Goal: Task Accomplishment & Management: Complete application form

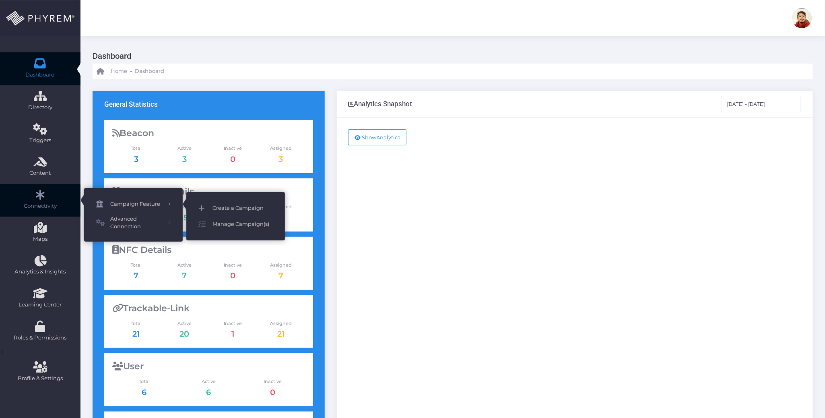
click at [239, 206] on span "Create a Campaign" at bounding box center [242, 208] width 60 height 10
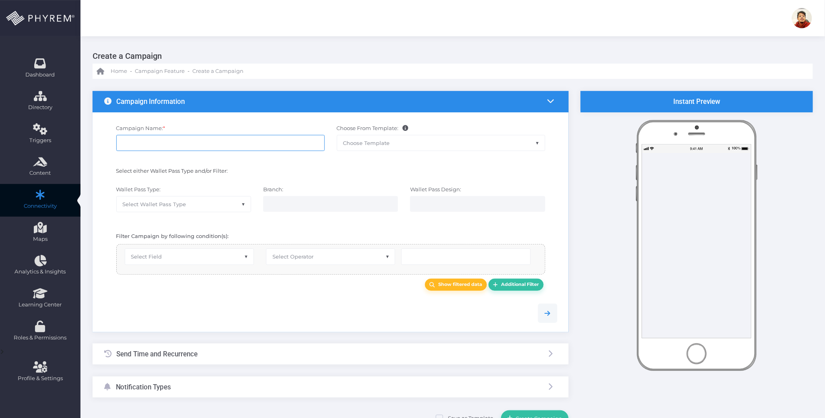
click at [196, 144] on input "Campaign Name: *" at bounding box center [220, 143] width 208 height 16
type input "Test 1239817293871293"
click at [218, 202] on span "Select Wallet Pass Type" at bounding box center [184, 203] width 134 height 15
select select "15"
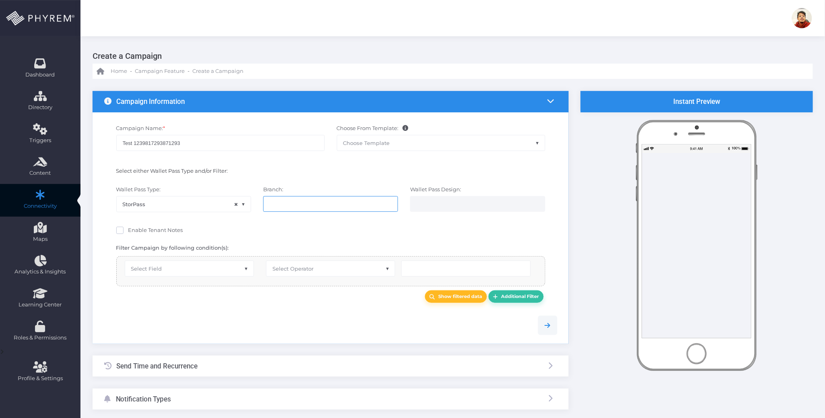
click at [293, 203] on input "search" at bounding box center [301, 203] width 63 height 6
select select "119"
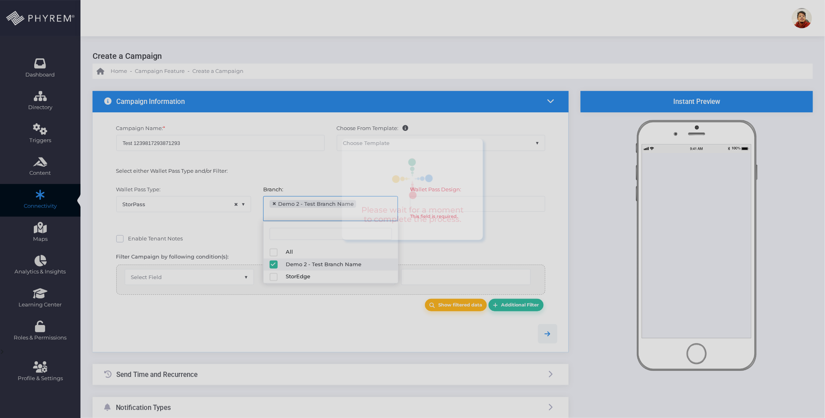
scroll to position [6, 0]
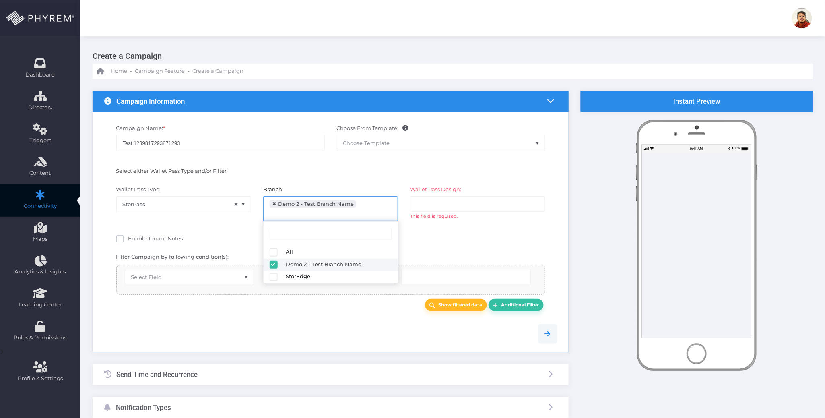
click at [480, 203] on input "search" at bounding box center [448, 203] width 63 height 6
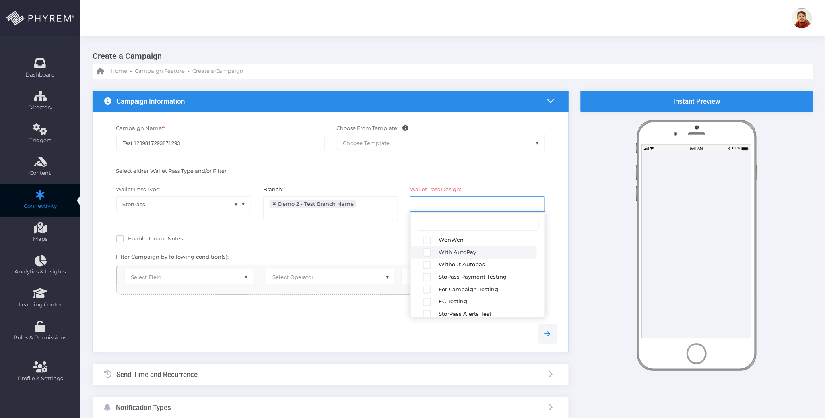
scroll to position [140, 0]
select select "2683"
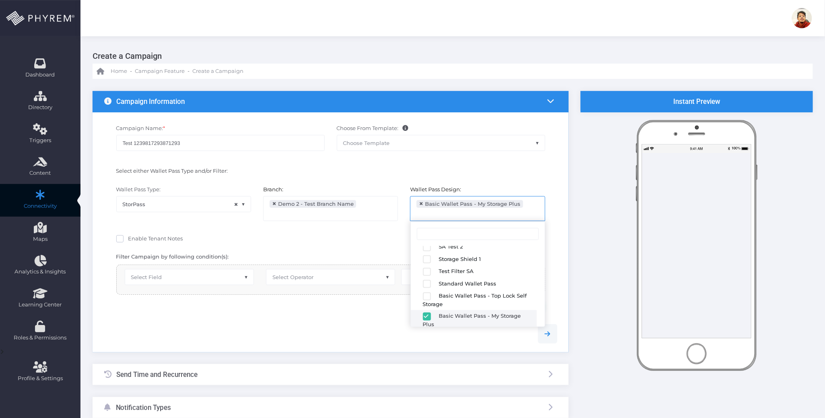
drag, startPoint x: 284, startPoint y: 319, endPoint x: 269, endPoint y: 315, distance: 15.1
click at [275, 318] on div at bounding box center [330, 333] width 465 height 37
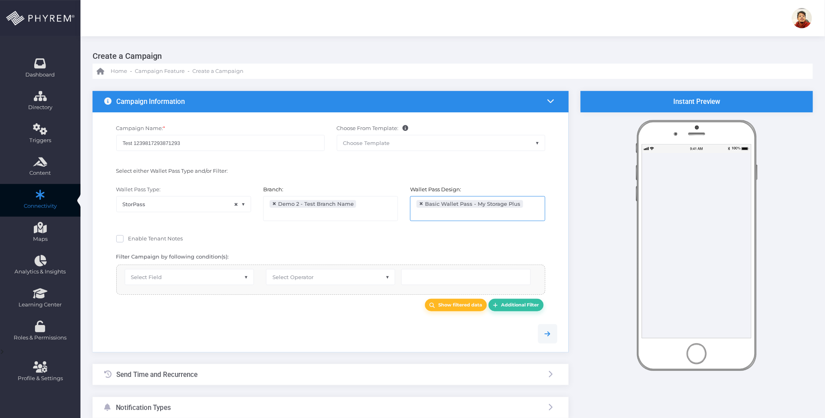
click at [199, 274] on span "Select Field" at bounding box center [189, 276] width 128 height 15
select select "first_name"
click at [300, 276] on span "Select Operator" at bounding box center [292, 277] width 41 height 6
type input "eq"
select select "equals"
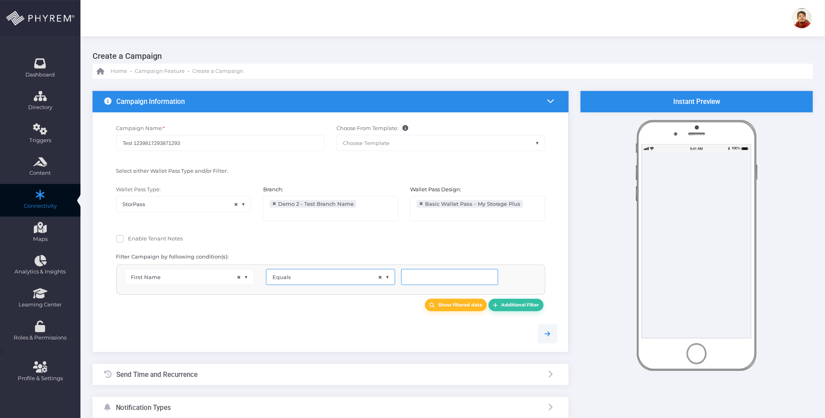
click at [422, 280] on input "text" at bounding box center [449, 277] width 97 height 16
type input "[PERSON_NAME]"
click at [452, 306] on b "Show filtered data" at bounding box center [461, 305] width 44 height 6
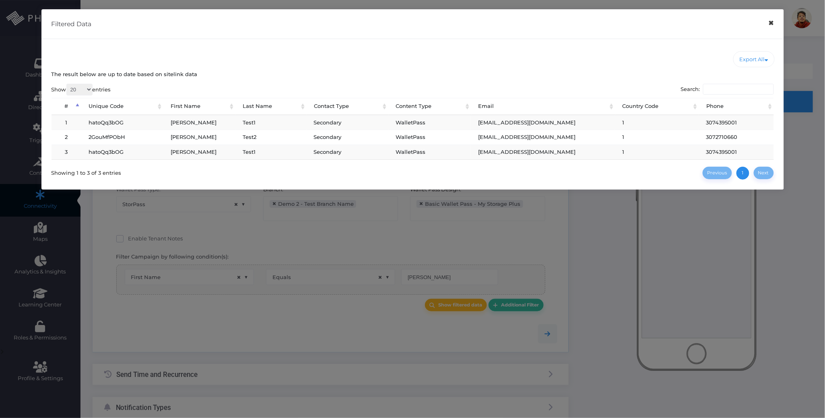
click at [771, 26] on button "×" at bounding box center [771, 23] width 16 height 18
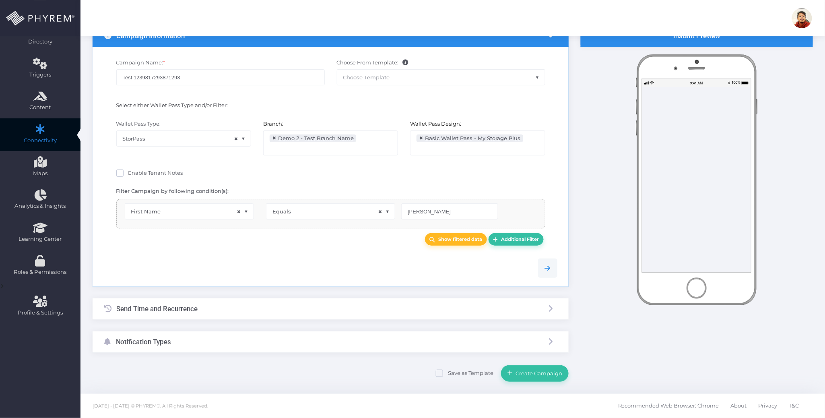
click at [263, 308] on div "Send Time and Recurrence" at bounding box center [331, 308] width 476 height 21
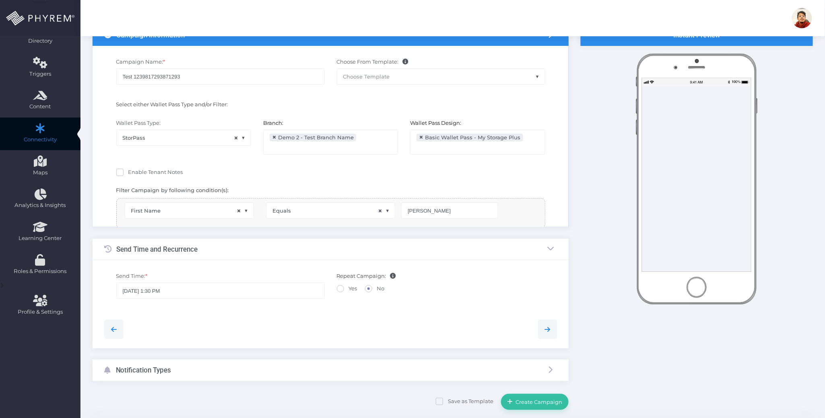
scroll to position [0, 0]
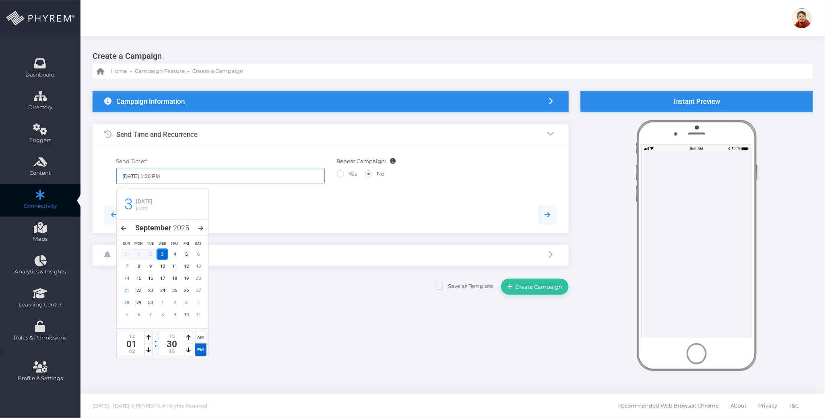
click at [159, 175] on input "09/03/2025 1:30 PM" at bounding box center [220, 176] width 208 height 16
type input "09/03/2025 1:45 PM"
click at [258, 208] on div at bounding box center [330, 214] width 465 height 19
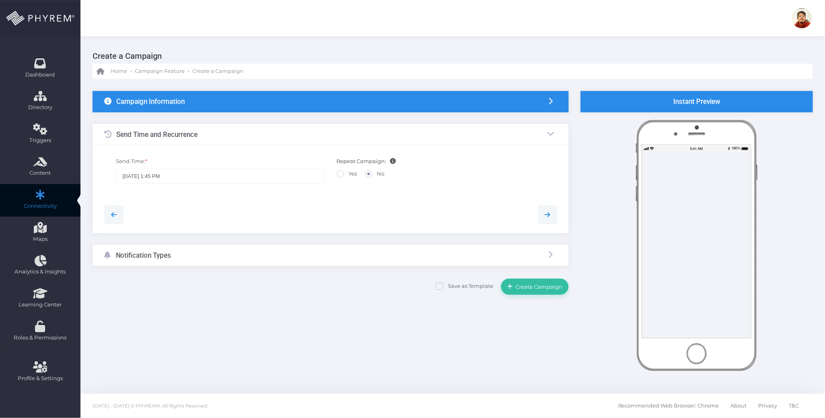
click at [248, 255] on div "Notification Types" at bounding box center [331, 255] width 476 height 21
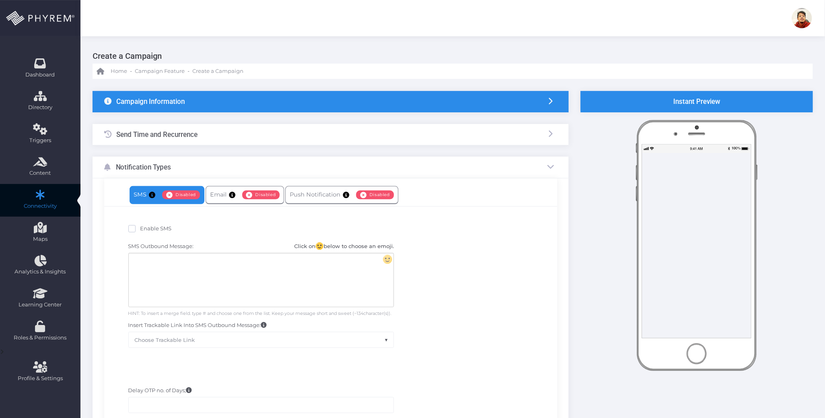
click at [148, 229] on span "Enable SMS" at bounding box center [155, 228] width 31 height 6
click at [146, 229] on input "Enable SMS" at bounding box center [142, 227] width 5 height 5
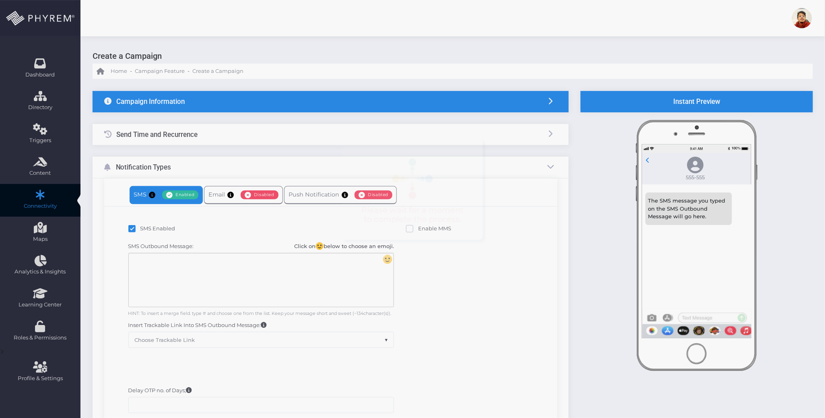
checkbox input "true"
click at [290, 260] on div at bounding box center [261, 280] width 265 height 54
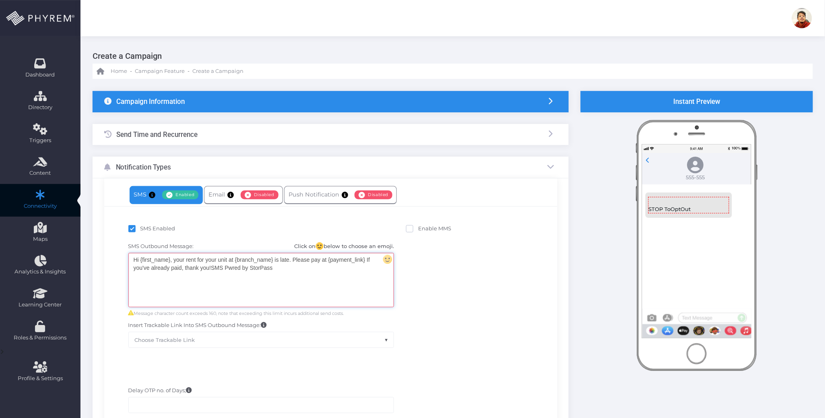
click at [229, 266] on div "Hi {first_name}, your rent for your unit at {branch_name} is late. Please pay a…" at bounding box center [261, 280] width 265 height 54
drag, startPoint x: 365, startPoint y: 260, endPoint x: 384, endPoint y: 266, distance: 19.0
click at [365, 260] on div "Hi {first_name}, your rent for your unit at {branch_name} is late. Please pay a…" at bounding box center [261, 280] width 265 height 54
click at [282, 269] on div "Hi {first_name}, your rent for your unit at {branch_name} is late. Please pay a…" at bounding box center [261, 280] width 265 height 54
click at [300, 282] on div "Hi {first_name}, your rent for your unit at {branch_name} is late. Please pay a…" at bounding box center [261, 280] width 265 height 54
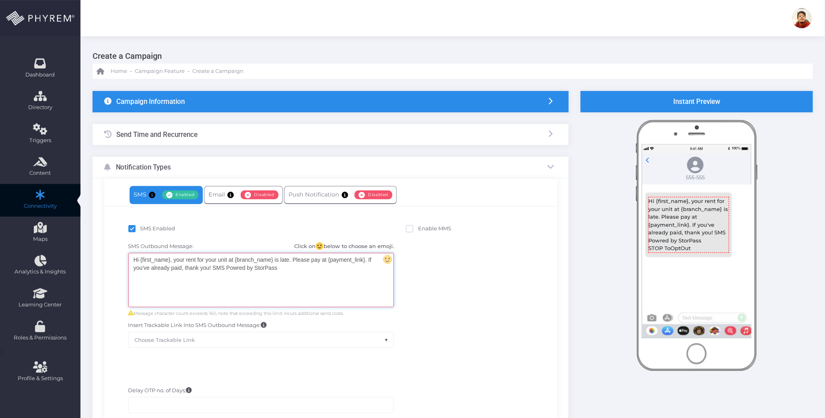
click at [330, 287] on div "Hi {first_name}, your rent for your unit at {branch_name} is late. Please pay a…" at bounding box center [261, 280] width 265 height 54
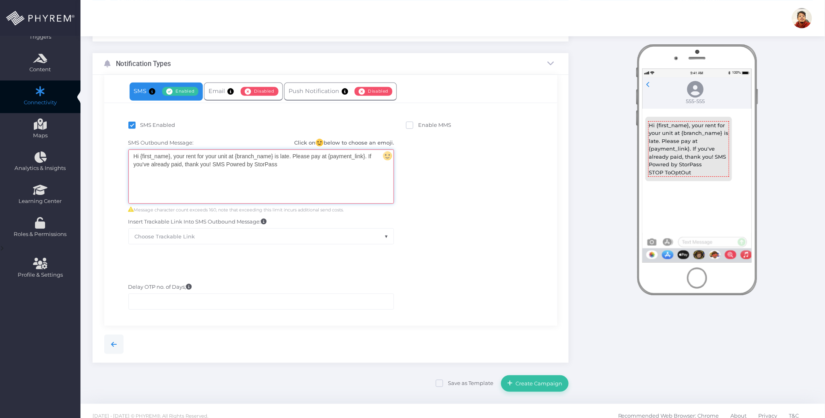
scroll to position [114, 0]
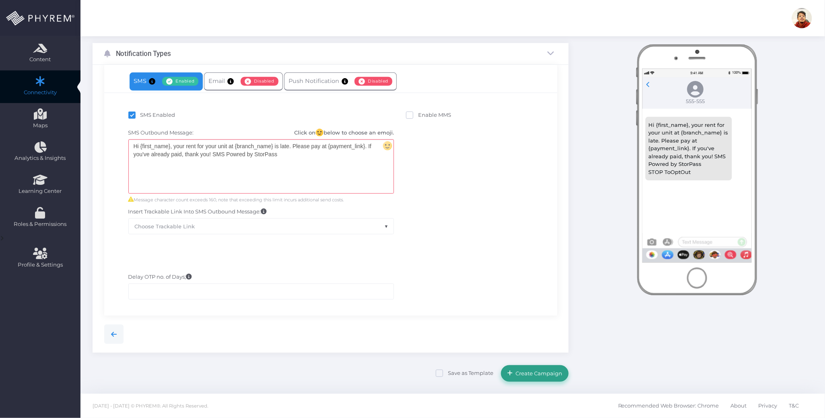
click at [527, 374] on span "Create Campaign" at bounding box center [537, 373] width 49 height 6
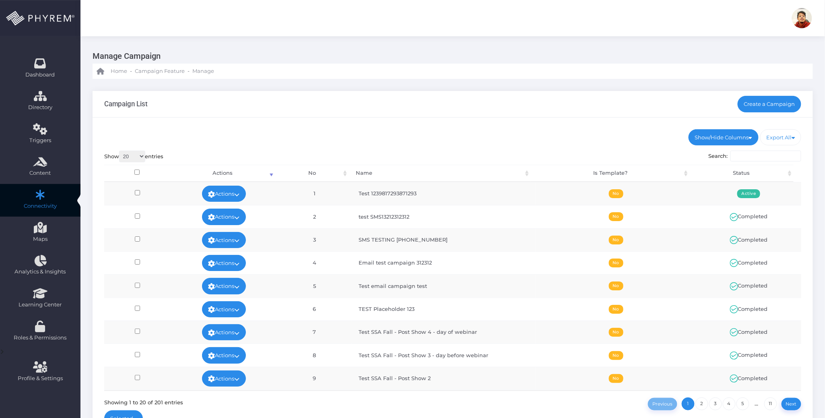
click at [496, 118] on div "Show/Hide Columns No Name Is Template? Status DONE" at bounding box center [453, 280] width 720 height 324
click at [538, 117] on div "Campaign List Create a Campaign" at bounding box center [453, 104] width 720 height 27
click at [237, 194] on icon at bounding box center [236, 194] width 5 height 0
click at [229, 261] on link "Run Test" at bounding box center [221, 257] width 52 height 15
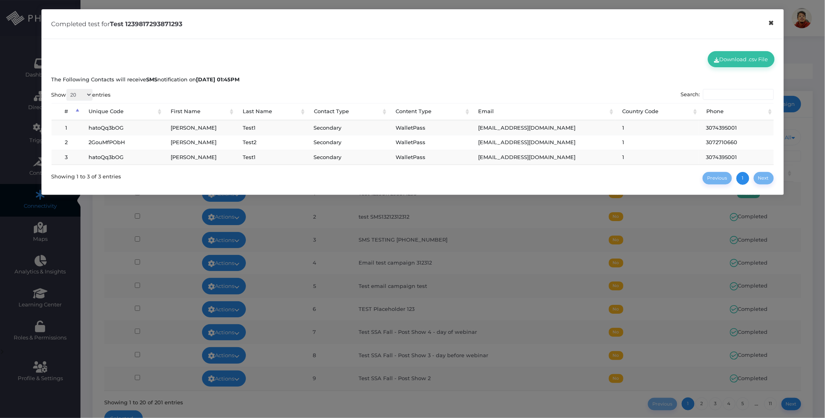
click at [769, 21] on button "×" at bounding box center [771, 23] width 16 height 18
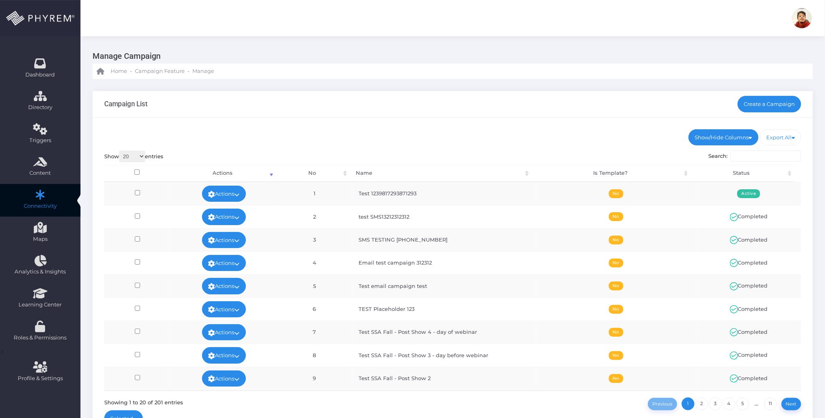
click at [628, 112] on div "Campaign List Create a Campaign" at bounding box center [453, 104] width 720 height 27
click at [566, 146] on div "Show/Hide Columns No Name Is Template? Status DONE" at bounding box center [453, 280] width 720 height 324
click at [499, 116] on div "Campaign List Create a Campaign" at bounding box center [453, 104] width 720 height 27
click at [460, 109] on div "Campaign List Create a Campaign" at bounding box center [453, 104] width 720 height 27
click at [231, 192] on link "Actions" at bounding box center [224, 194] width 44 height 16
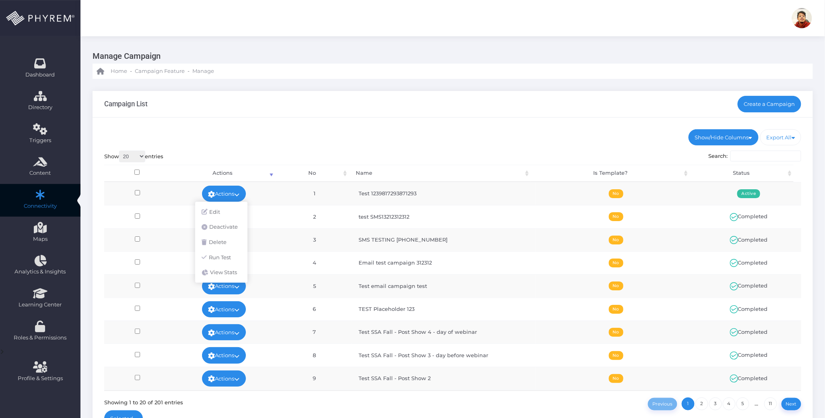
drag, startPoint x: 414, startPoint y: 134, endPoint x: 411, endPoint y: 144, distance: 10.4
click at [414, 134] on ul "Show/Hide Columns No Name Is Template? Status" at bounding box center [452, 137] width 697 height 16
click at [237, 240] on icon at bounding box center [236, 240] width 5 height 0
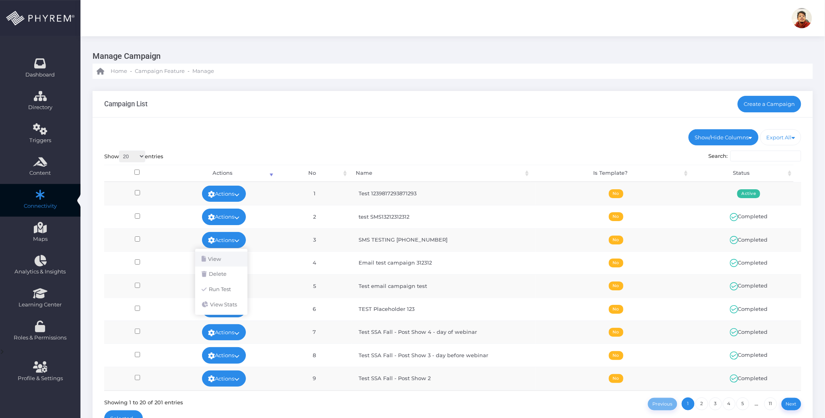
click at [232, 258] on link "View" at bounding box center [221, 259] width 52 height 15
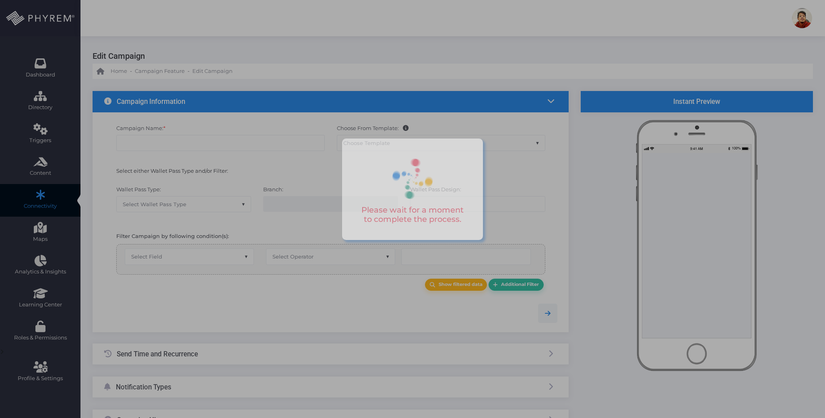
checkbox input "true"
type input "SMS TESTING [PHONE_NUMBER]"
select select "15"
checkbox input "true"
checkbox input "false"
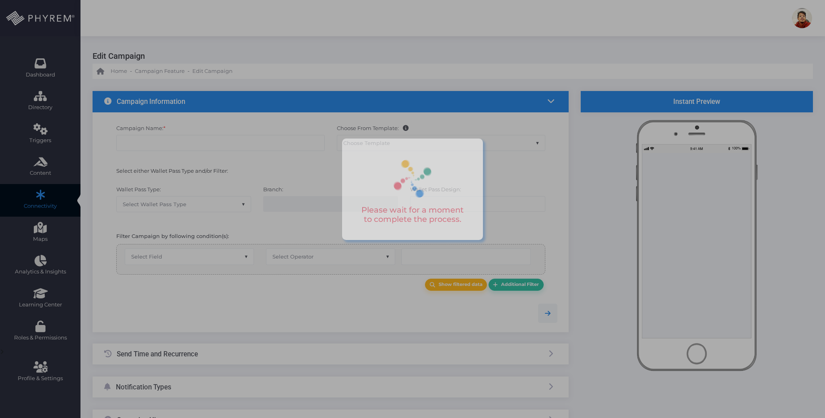
type input "0"
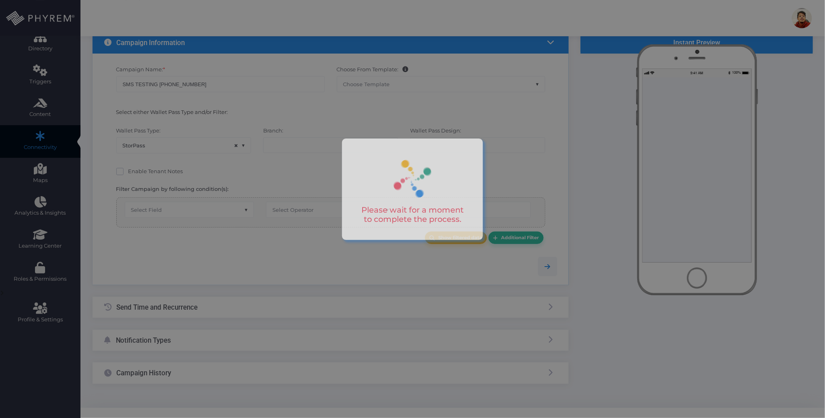
scroll to position [74, 0]
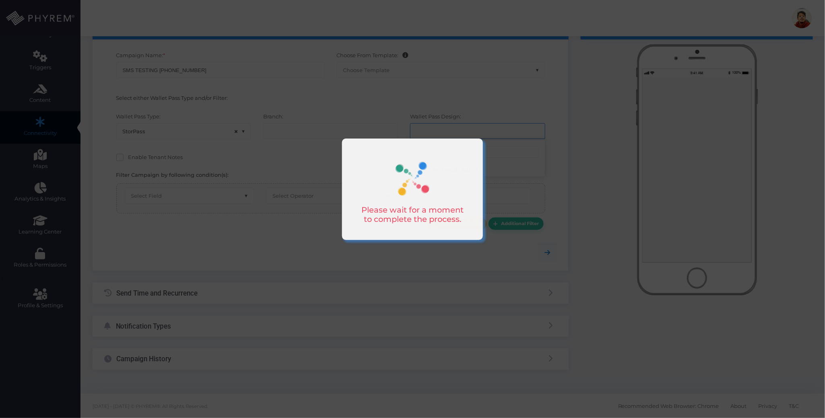
select select "119"
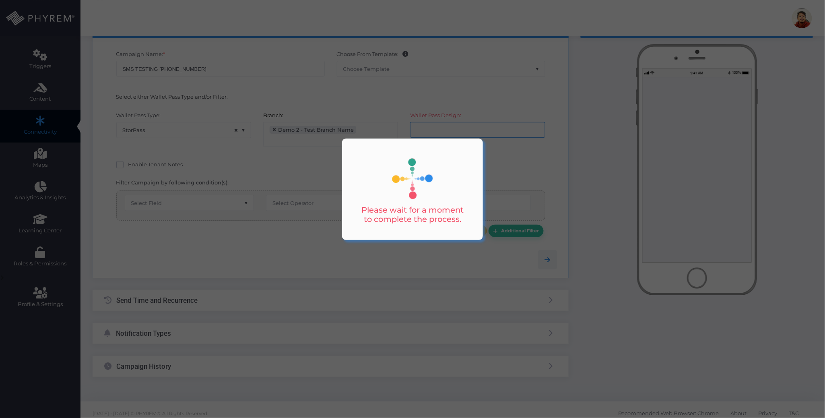
scroll to position [6, 0]
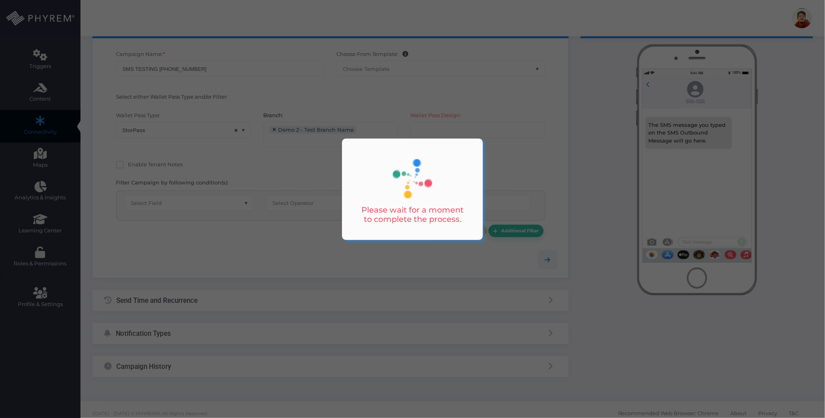
select select "equals"
select select "2683"
select select "first_name"
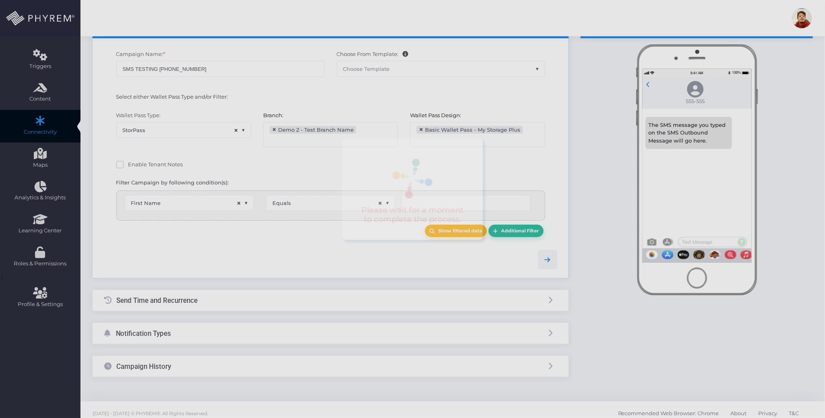
type input "[PERSON_NAME]"
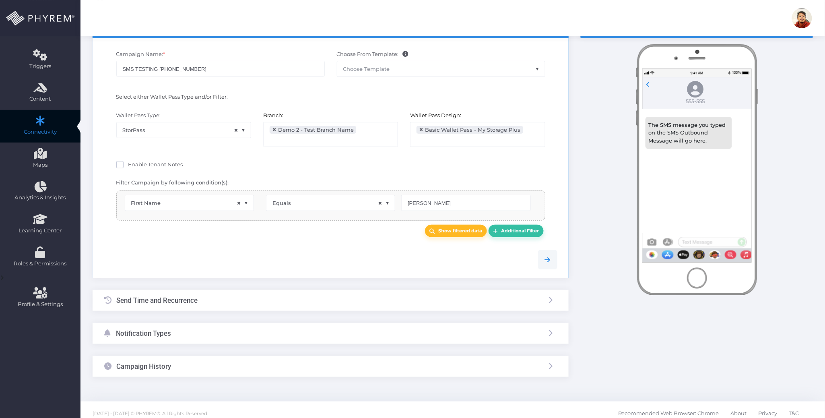
click at [211, 340] on div "Notification Types" at bounding box center [331, 333] width 476 height 21
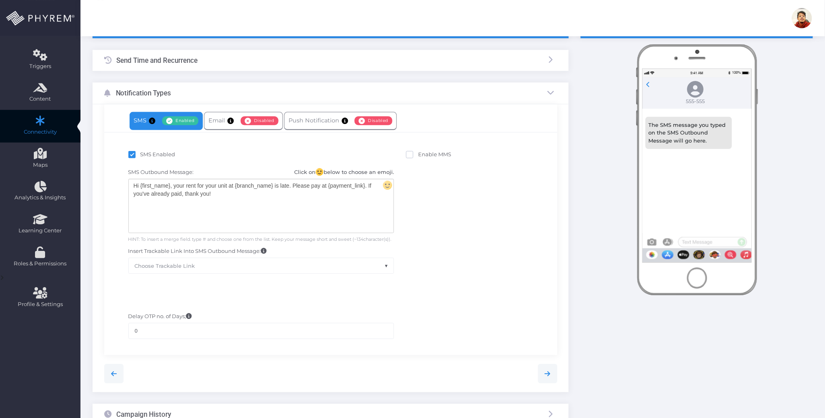
drag, startPoint x: 474, startPoint y: 256, endPoint x: 478, endPoint y: 258, distance: 5.0
click at [474, 255] on div "SMS Outbound Message: Click on below to choose an emoji. Hi {first_name}, your …" at bounding box center [330, 220] width 441 height 113
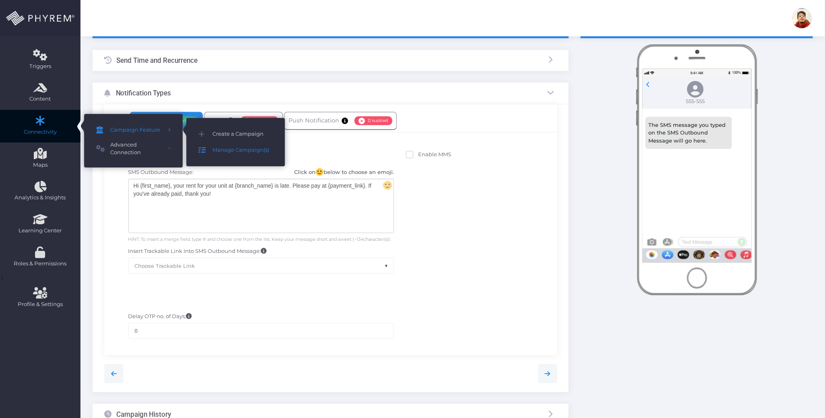
click at [240, 148] on span "Manage Campaign(s)" at bounding box center [242, 150] width 60 height 10
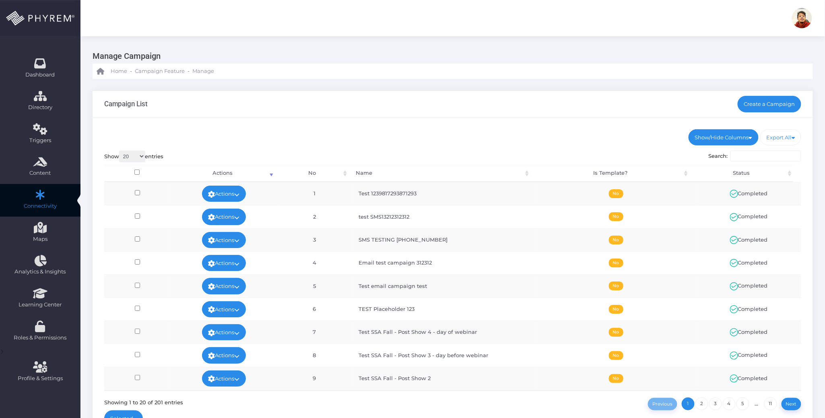
click at [401, 134] on ul "Show/Hide Columns No Name Is Template? Status" at bounding box center [452, 137] width 697 height 16
click at [242, 192] on link "Actions" at bounding box center [224, 194] width 44 height 16
click at [223, 214] on link "View" at bounding box center [221, 211] width 52 height 15
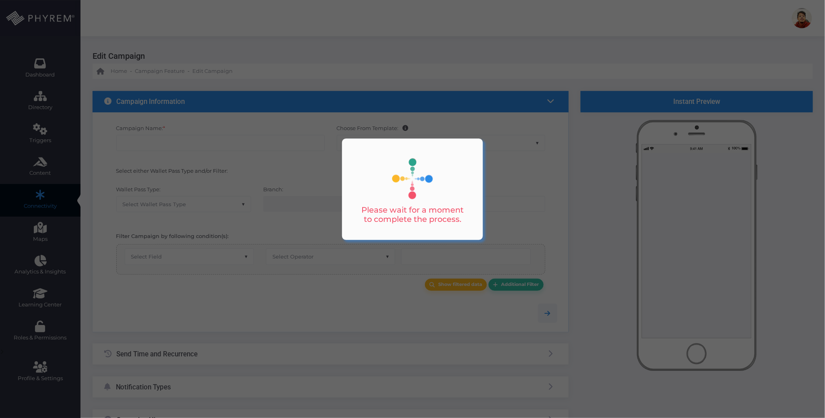
type input "Test 1239817293871293"
select select "15"
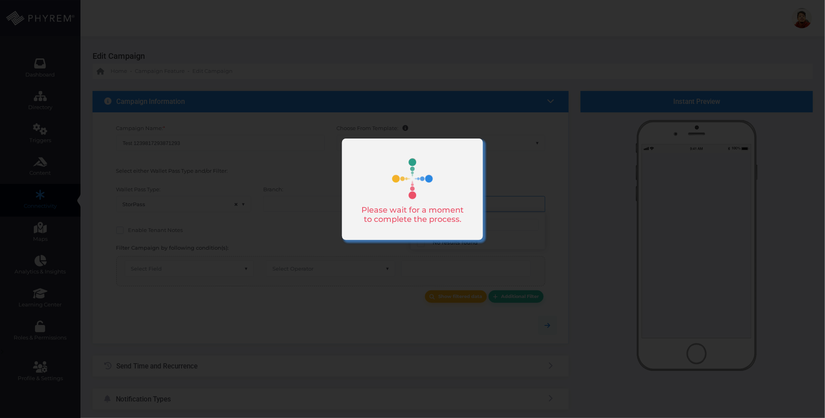
select select "119"
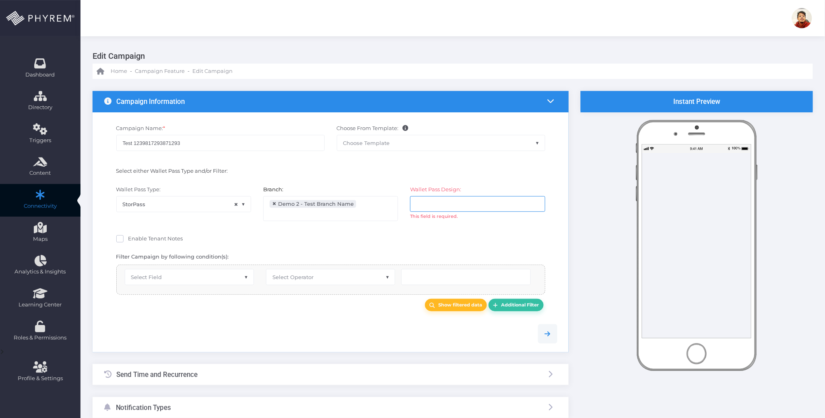
scroll to position [6, 0]
select select "equals"
select select "2683"
select select "first_name"
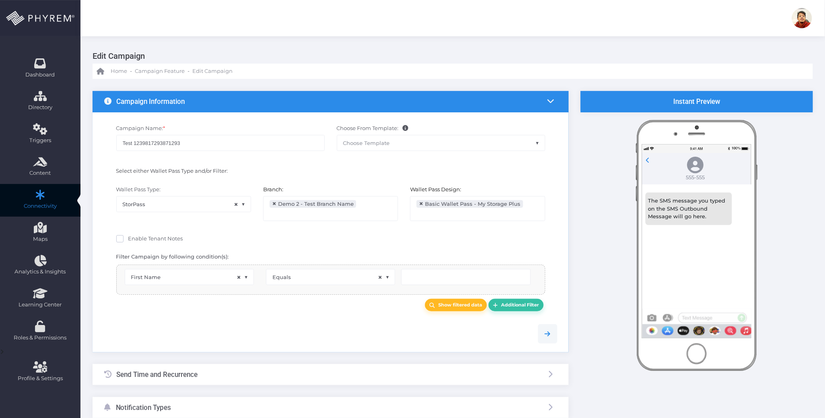
scroll to position [101, 0]
type input "[PERSON_NAME]"
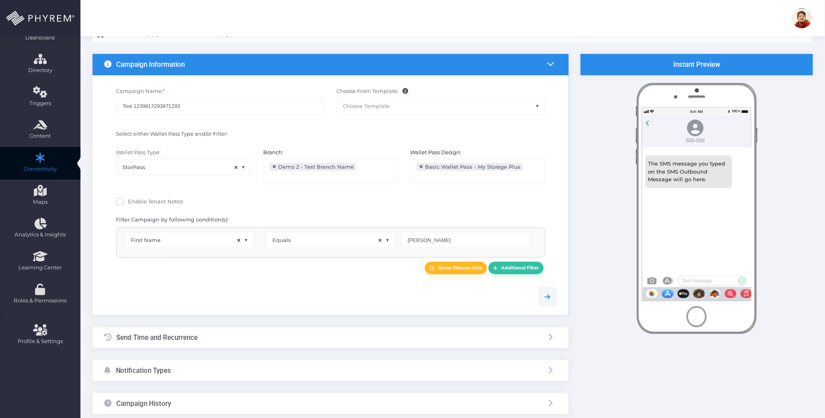
scroll to position [82, 0]
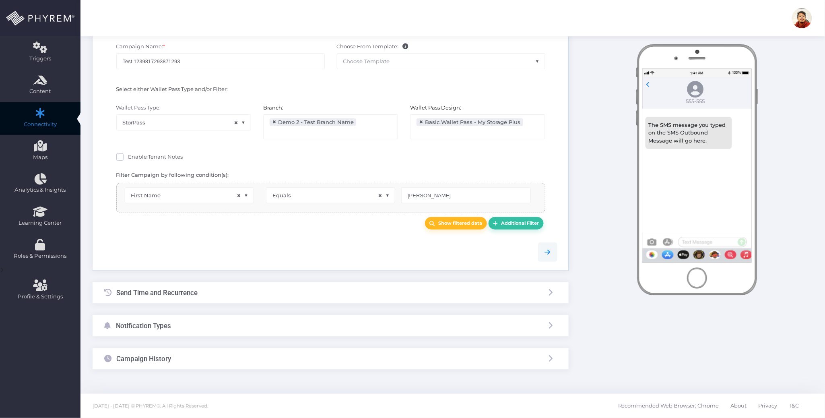
click at [229, 364] on div "Campaign History" at bounding box center [331, 358] width 476 height 21
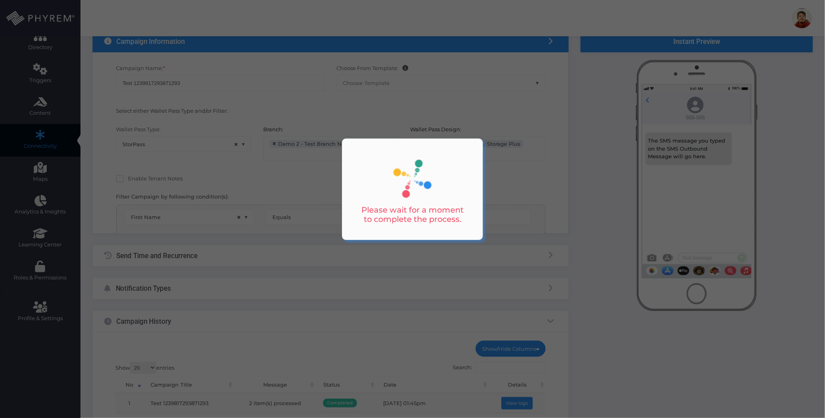
scroll to position [0, 0]
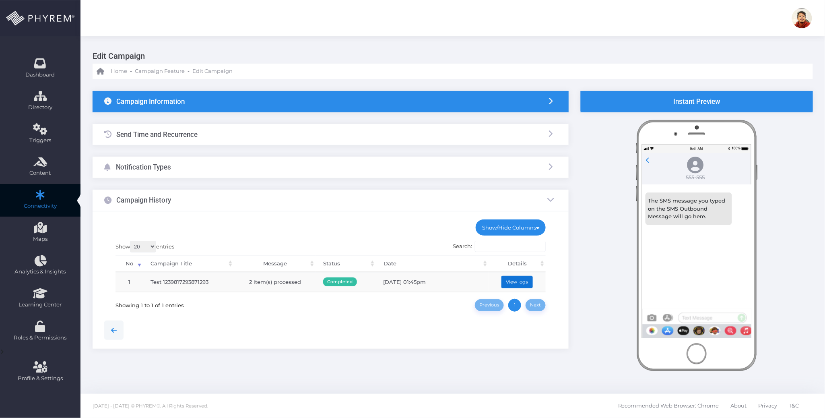
click at [521, 280] on button "View logs" at bounding box center [516, 282] width 31 height 12
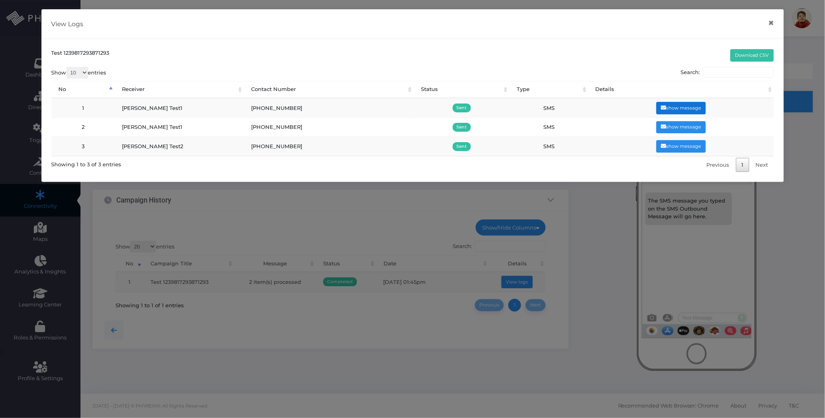
click at [678, 102] on button "show message" at bounding box center [680, 108] width 49 height 12
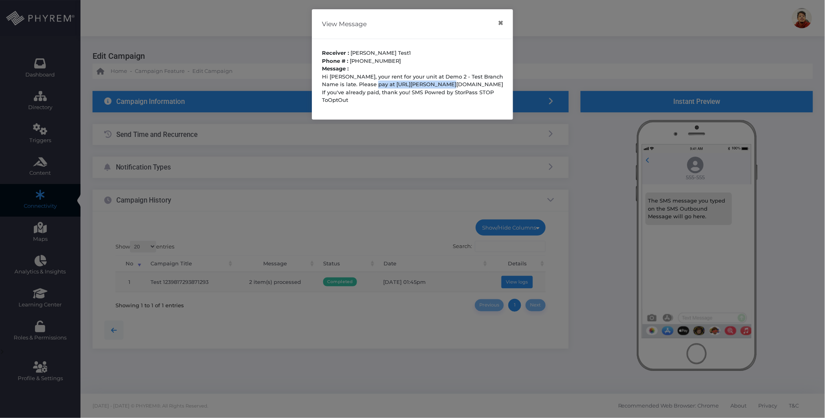
drag, startPoint x: 441, startPoint y: 84, endPoint x: 371, endPoint y: 82, distance: 70.8
click at [371, 82] on p "Hi [PERSON_NAME], your rent for your unit at Demo 2 - Test Branch Name is late.…" at bounding box center [412, 88] width 181 height 31
copy p "[URL][PERSON_NAME][DOMAIN_NAME]"
click at [501, 25] on button "×" at bounding box center [501, 23] width 16 height 18
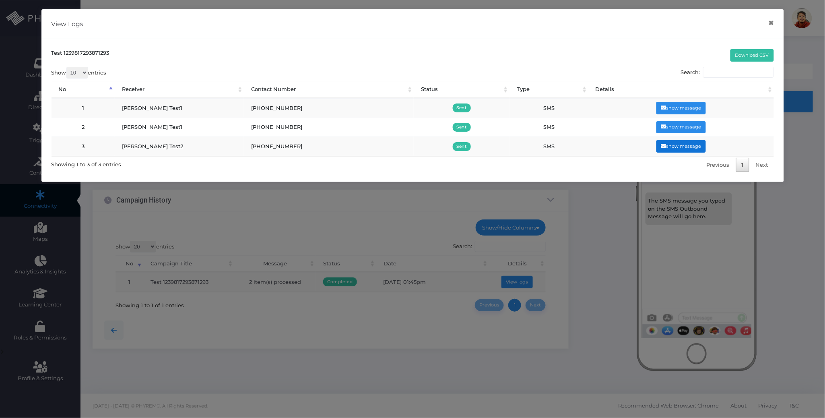
click at [681, 144] on button "show message" at bounding box center [680, 146] width 49 height 12
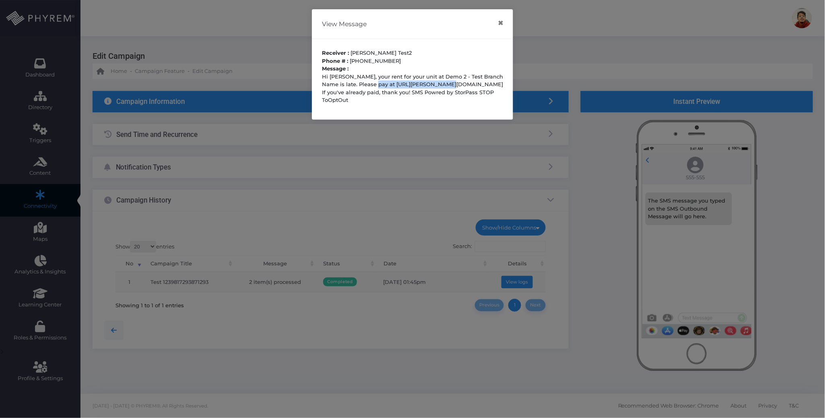
drag, startPoint x: 436, startPoint y: 84, endPoint x: 371, endPoint y: 82, distance: 65.2
click at [371, 82] on p "Hi [PERSON_NAME], your rent for your unit at Demo 2 - Test Branch Name is late.…" at bounding box center [412, 88] width 181 height 31
copy p "[URL][PERSON_NAME][DOMAIN_NAME]"
click at [500, 23] on button "×" at bounding box center [501, 23] width 16 height 18
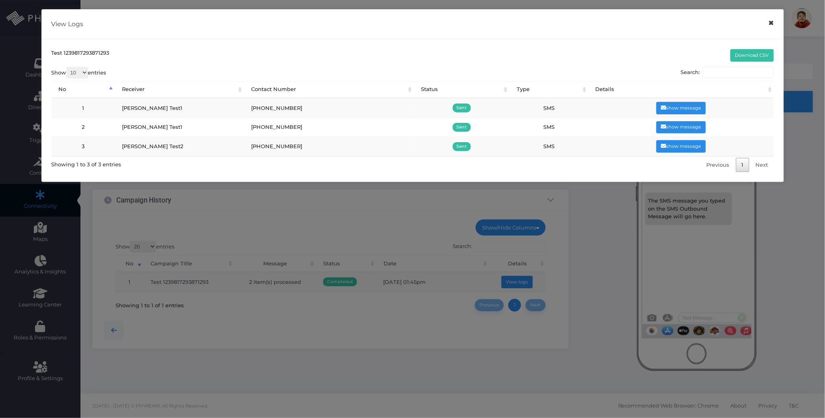
click at [773, 22] on button "×" at bounding box center [771, 23] width 16 height 18
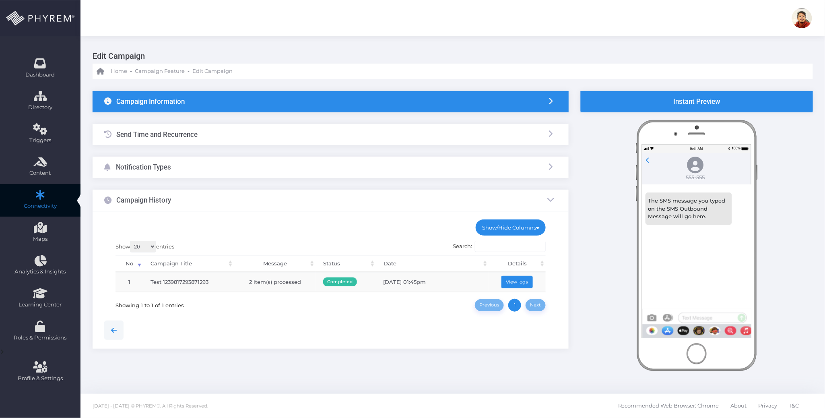
click at [337, 225] on ul "Show/Hide Columns No Campaign Title" at bounding box center [330, 227] width 430 height 16
click at [274, 327] on div at bounding box center [330, 329] width 465 height 19
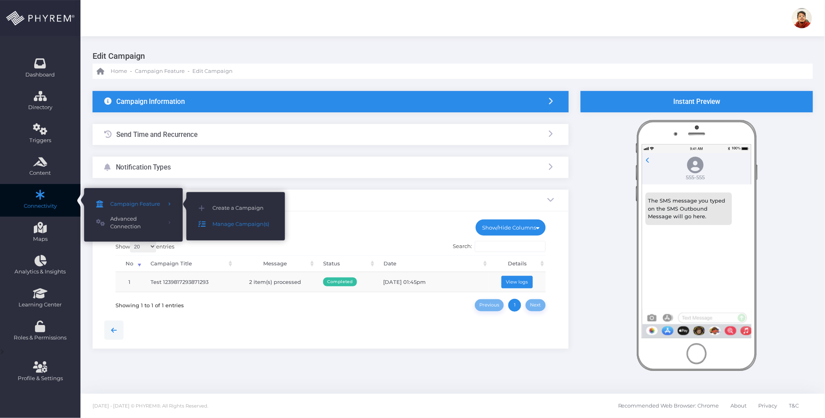
click at [218, 221] on span "Manage Campaign(s)" at bounding box center [242, 224] width 60 height 10
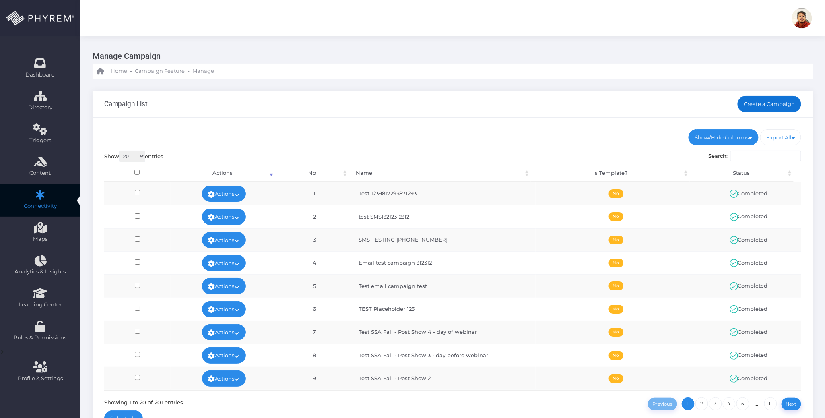
click at [766, 101] on link "Create a Campaign" at bounding box center [770, 104] width 64 height 16
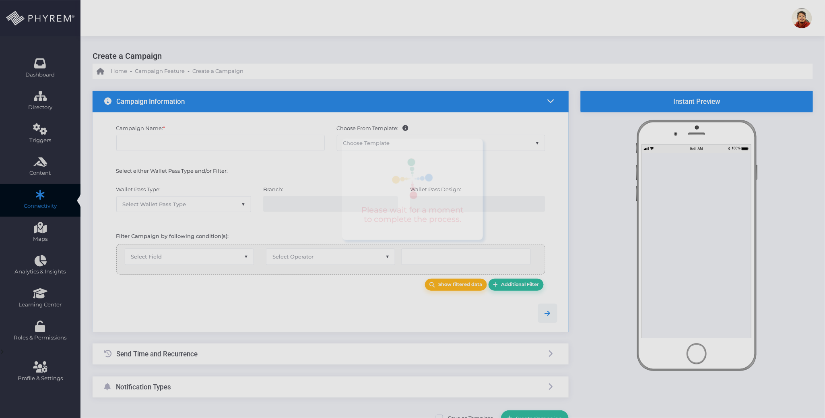
click at [181, 131] on div "Campaign Name: *" at bounding box center [220, 141] width 221 height 35
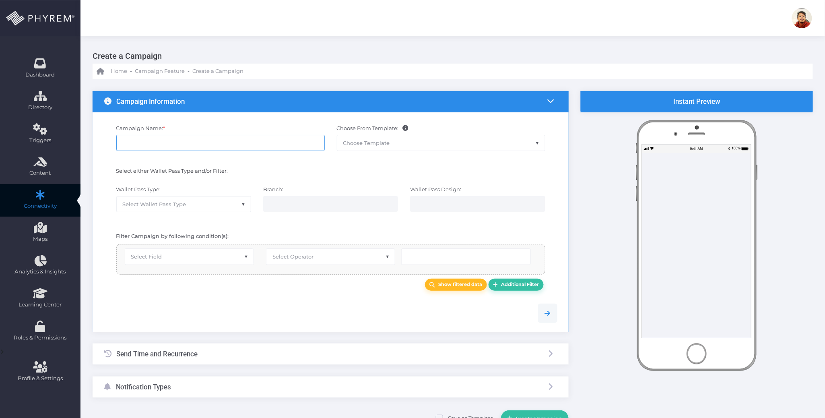
click at [175, 143] on input "Campaign Name: *" at bounding box center [220, 143] width 208 height 16
type input "test 123981723981"
click at [228, 204] on span "Select Wallet Pass Type" at bounding box center [184, 203] width 134 height 15
drag, startPoint x: 171, startPoint y: 261, endPoint x: 214, endPoint y: 239, distance: 48.8
select select "15"
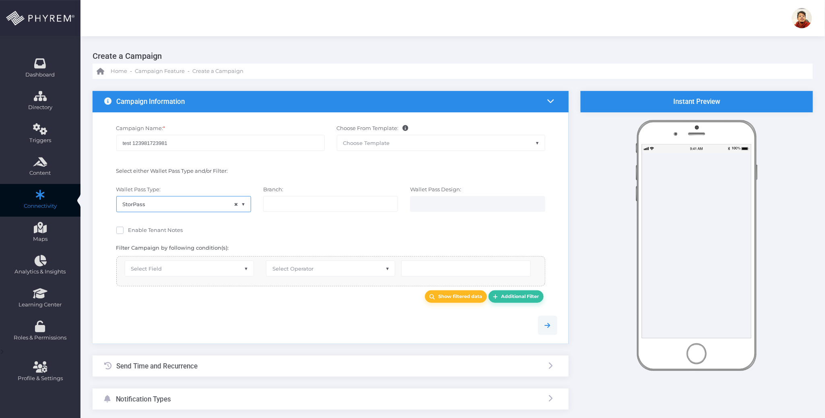
click at [297, 207] on input "search" at bounding box center [301, 203] width 63 height 6
select select "119"
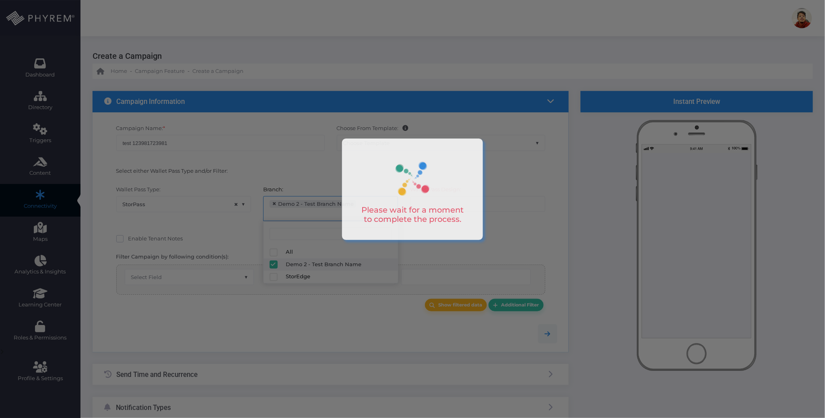
scroll to position [6, 0]
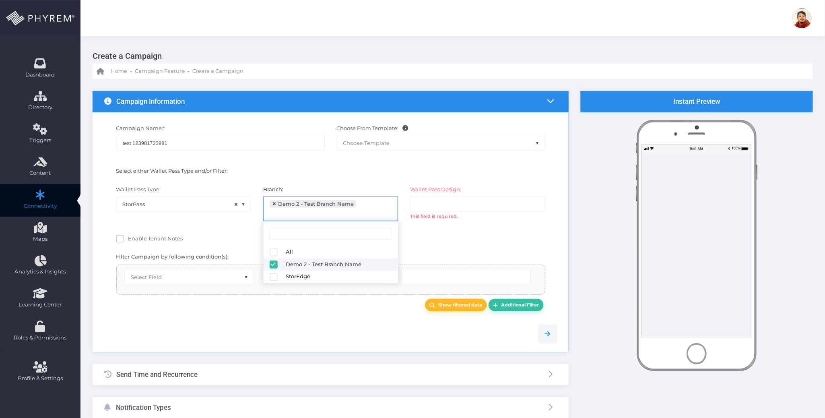
click at [501, 202] on ul at bounding box center [477, 203] width 134 height 15
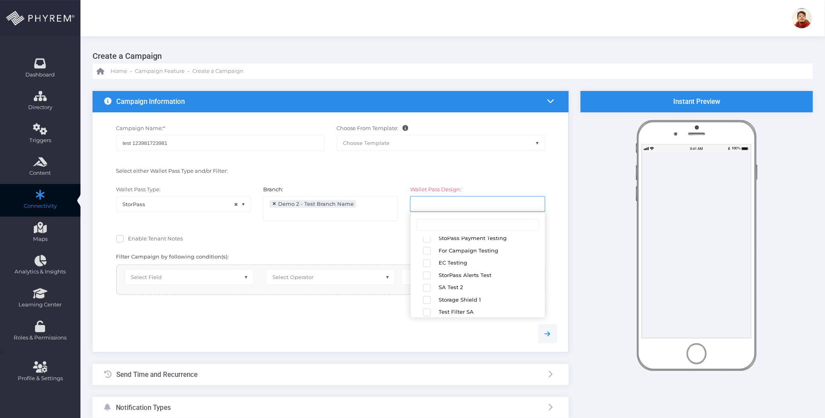
scroll to position [140, 0]
select select "2683"
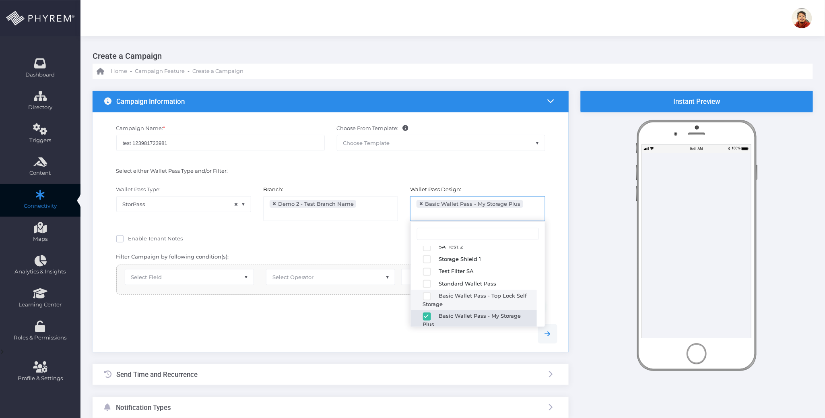
click at [278, 311] on div "Show filtered data Additional Filter" at bounding box center [330, 305] width 441 height 12
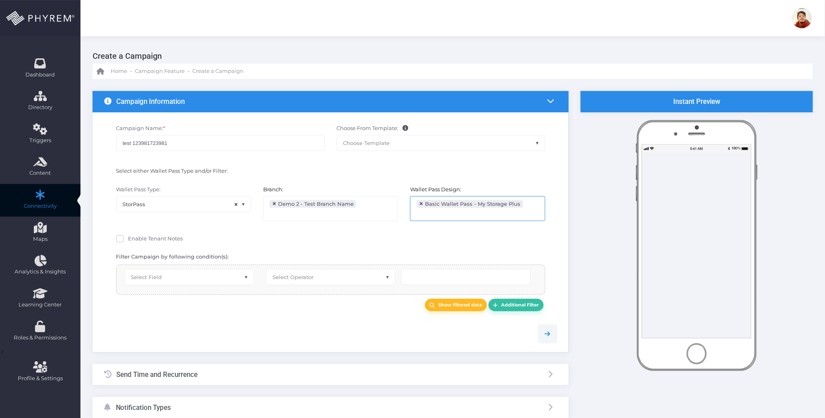
click at [188, 284] on span "Select Field" at bounding box center [189, 276] width 128 height 15
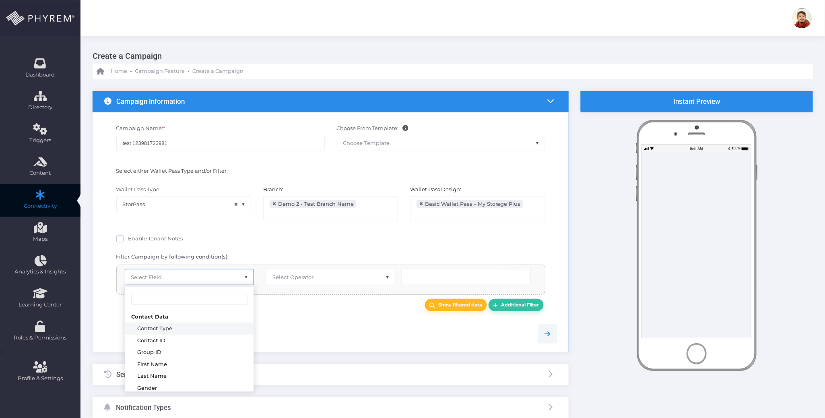
click at [163, 238] on span "Enable Tenant Notes" at bounding box center [155, 238] width 55 height 6
click at [134, 238] on input "Enable Tenant Notes" at bounding box center [130, 237] width 5 height 5
checkbox input "true"
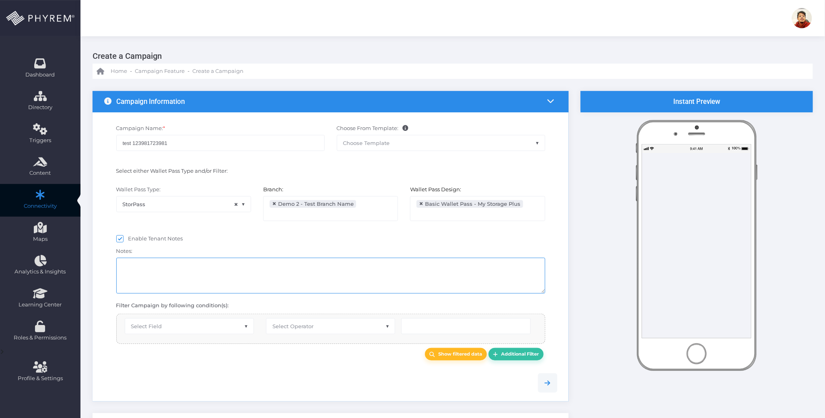
click at [204, 271] on textarea at bounding box center [330, 276] width 429 height 36
drag, startPoint x: 210, startPoint y: 327, endPoint x: 207, endPoint y: 324, distance: 4.8
click at [209, 324] on span "Select Field" at bounding box center [189, 325] width 128 height 15
select select "first_name"
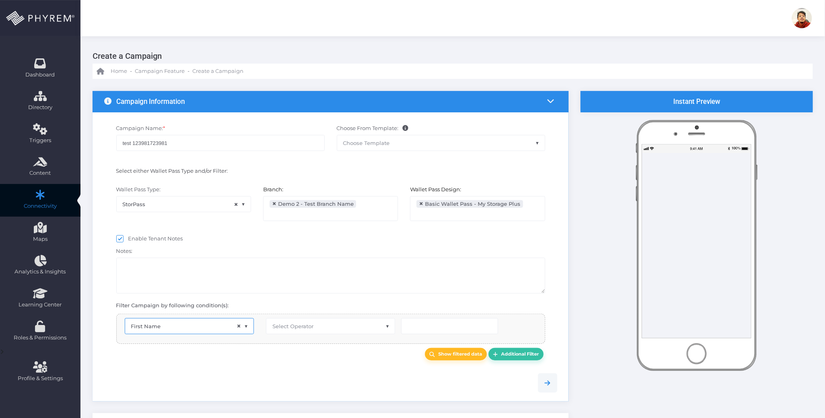
click at [314, 330] on span "Select Operator" at bounding box center [330, 325] width 128 height 15
type input "eq"
select select "equals"
click at [434, 324] on input "text" at bounding box center [449, 326] width 97 height 16
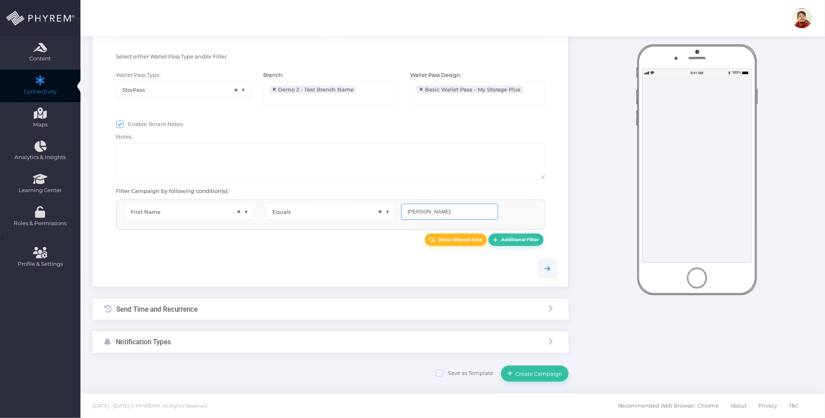
type input "Carlos"
click at [223, 300] on div "Send Time and Recurrence" at bounding box center [331, 309] width 476 height 21
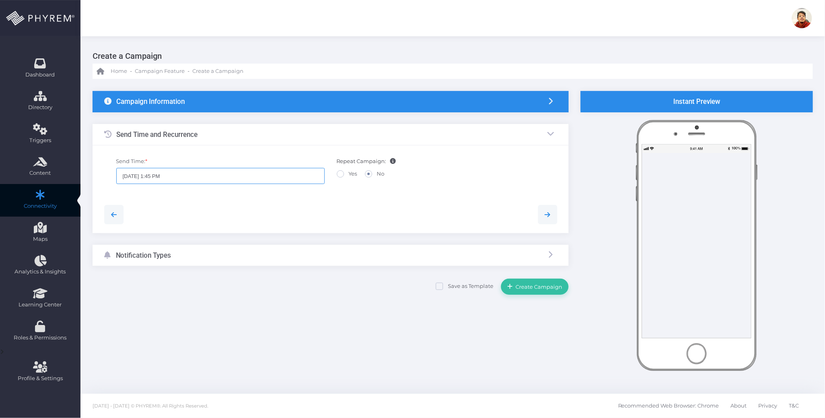
click at [160, 176] on input "09/03/2025 1:45 PM" at bounding box center [220, 176] width 208 height 16
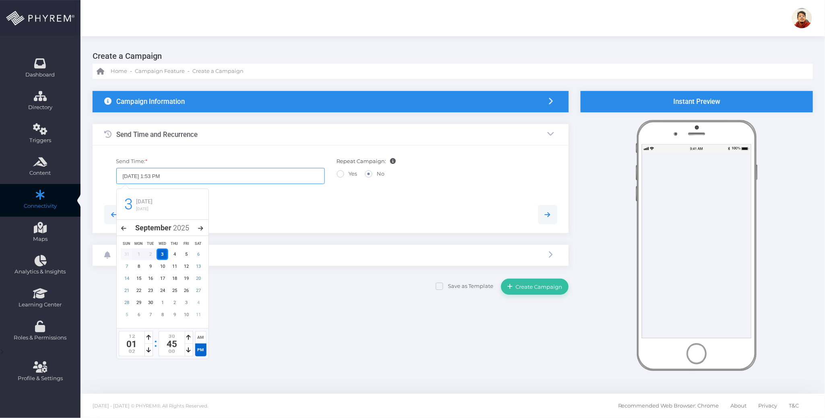
type input "09/03/2025 1:53 PM"
click at [259, 201] on div at bounding box center [330, 214] width 465 height 37
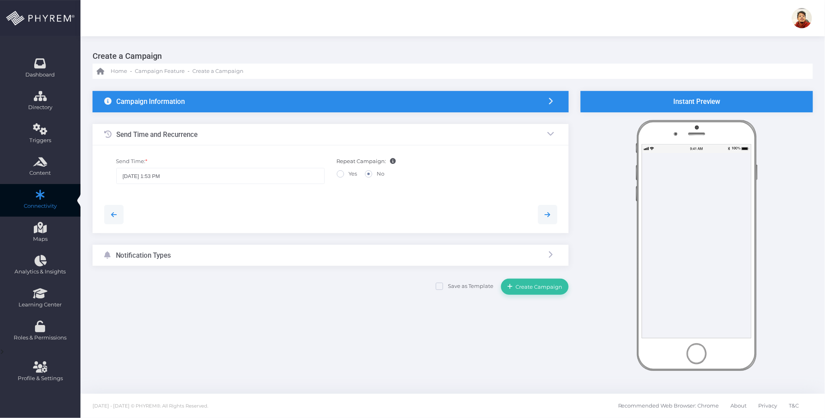
click at [256, 252] on div "Notification Types" at bounding box center [331, 255] width 476 height 21
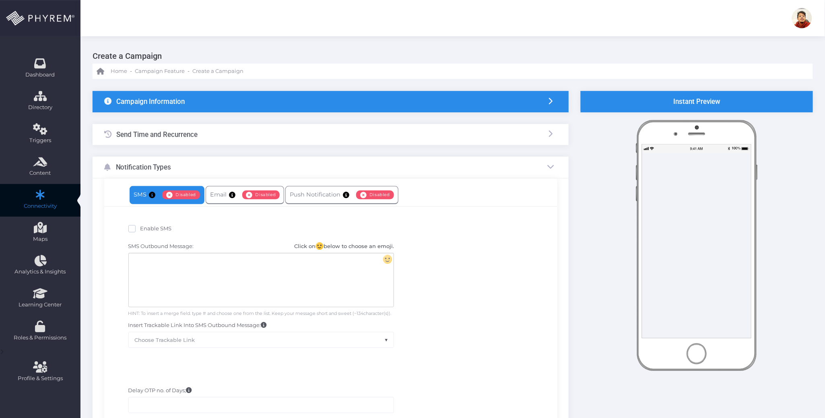
click at [142, 226] on span "Enable SMS" at bounding box center [155, 228] width 31 height 6
click at [142, 226] on input "Enable SMS" at bounding box center [142, 227] width 5 height 5
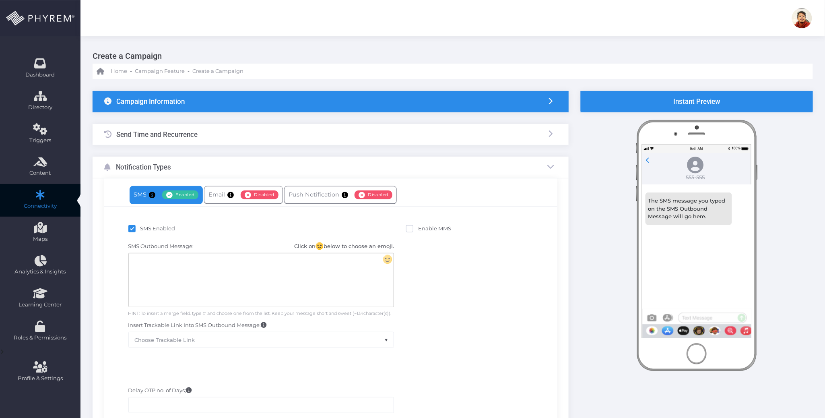
checkbox input "true"
click at [231, 274] on div at bounding box center [261, 280] width 265 height 54
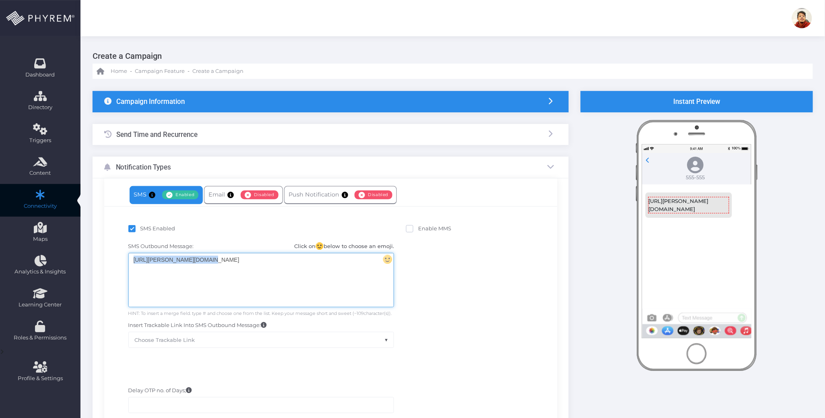
drag, startPoint x: 208, startPoint y: 262, endPoint x: 105, endPoint y: 262, distance: 103.4
click at [105, 262] on div "SMS Enabled Enable MMS SMS Outbound Message: Click on below to choose an emoji.…" at bounding box center [330, 289] width 453 height 166
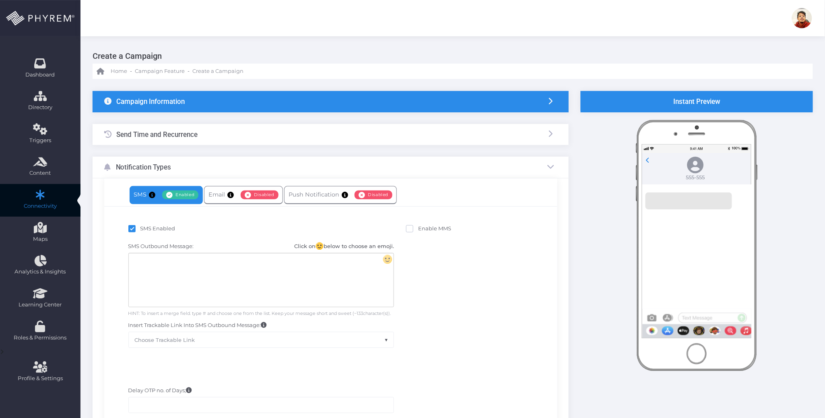
click at [269, 274] on div at bounding box center [261, 280] width 265 height 54
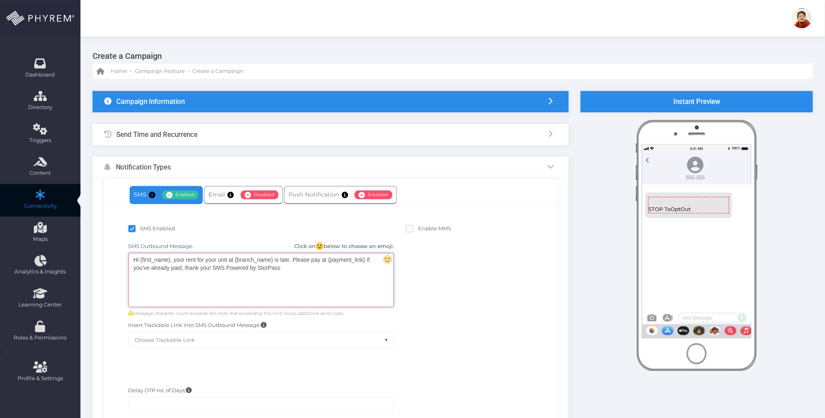
click at [330, 271] on div "Hi {first_name}, your rent for your unit at {branch_name} is late. Please pay a…" at bounding box center [261, 280] width 265 height 54
click at [467, 274] on div "SMS Outbound Message: Click on below to choose an emoji. Hi {first_name}, your …" at bounding box center [330, 294] width 441 height 113
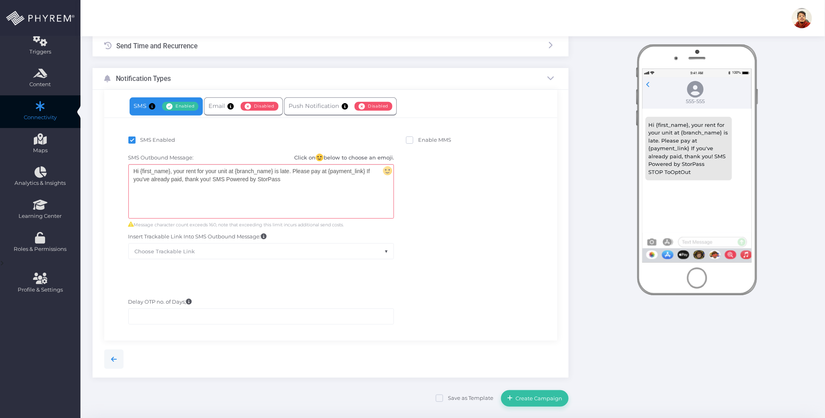
scroll to position [114, 0]
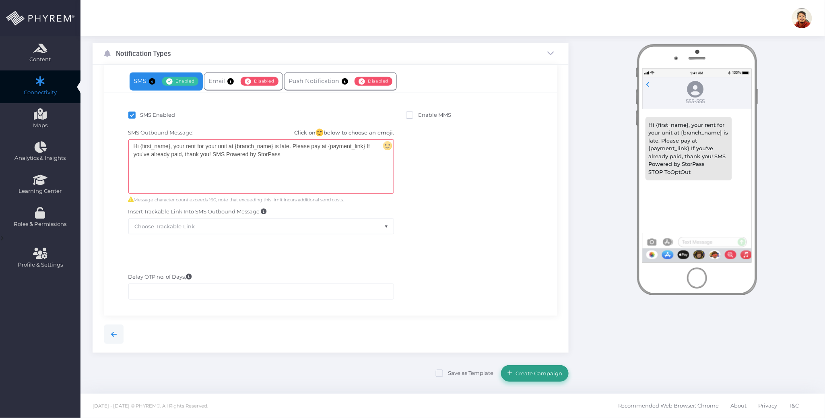
click at [536, 376] on span "Create Campaign" at bounding box center [537, 373] width 49 height 6
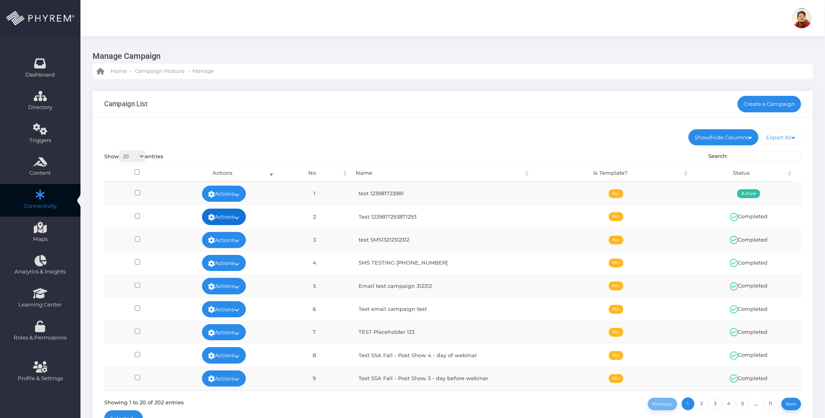
click at [234, 215] on link "Actions" at bounding box center [224, 216] width 44 height 16
click at [225, 235] on link "View" at bounding box center [221, 235] width 52 height 15
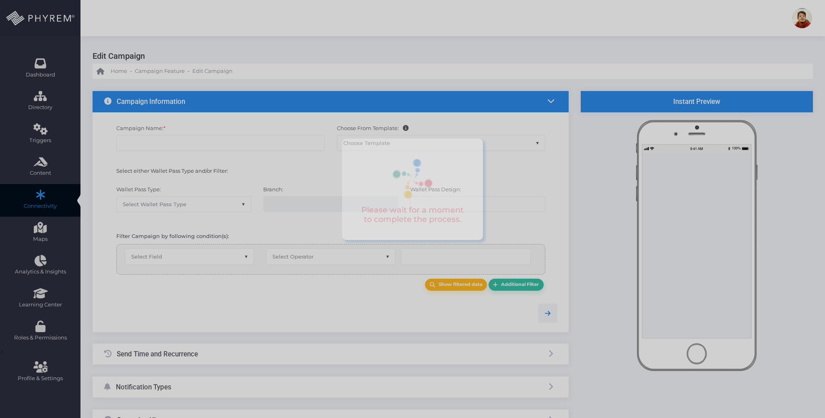
checkbox input "true"
type input "Test 1239817293871293"
select select "15"
checkbox input "true"
checkbox input "false"
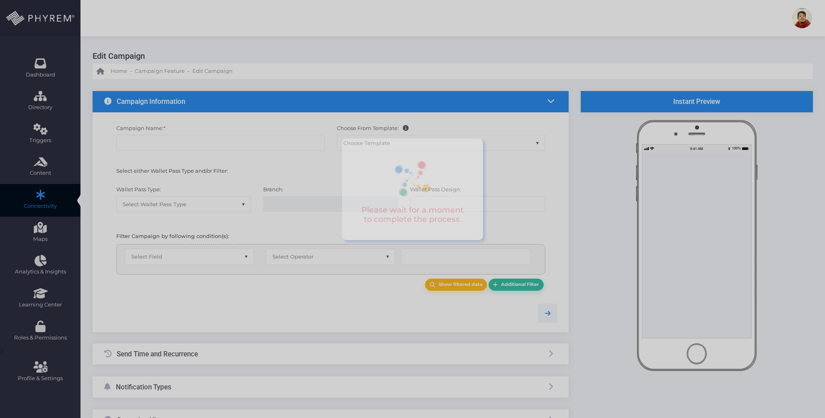
type input "0"
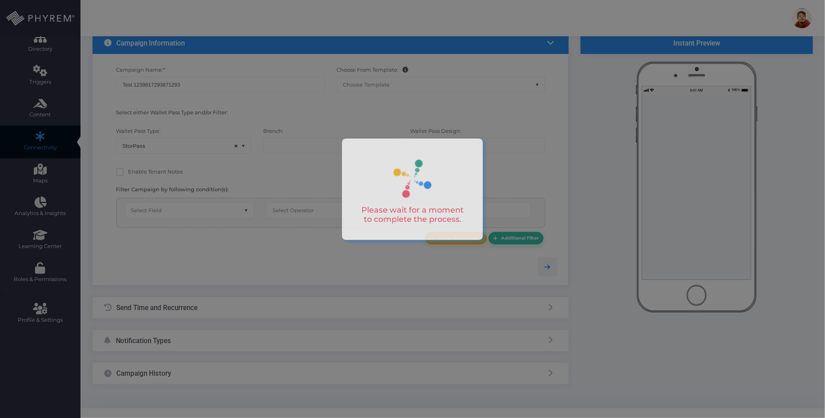
scroll to position [74, 0]
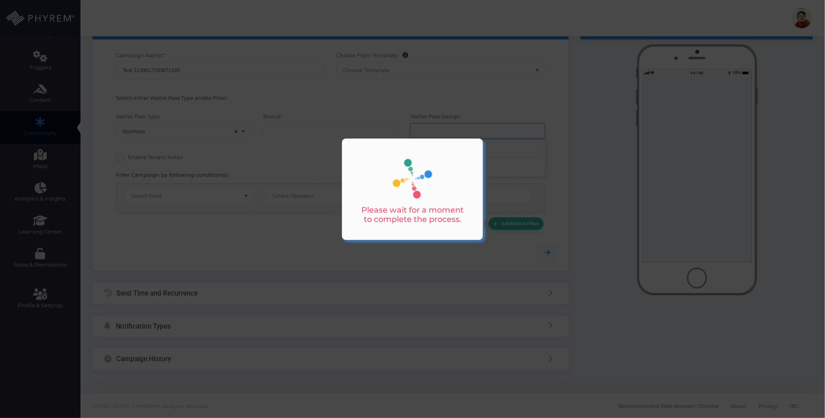
select select "119"
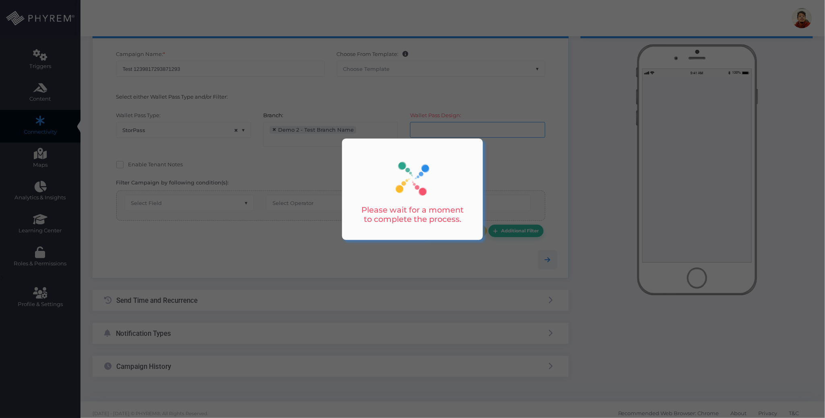
scroll to position [6, 0]
select select "equals"
select select "2683"
select select "first_name"
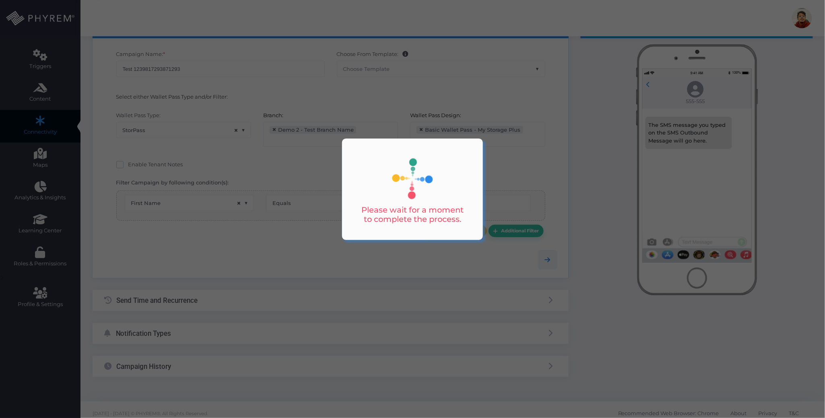
scroll to position [101, 0]
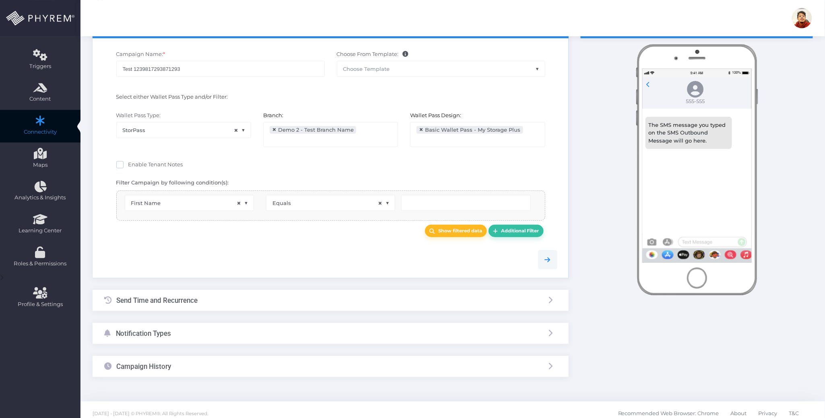
type input "[PERSON_NAME]"
click at [227, 342] on div "Notification Types" at bounding box center [331, 333] width 476 height 21
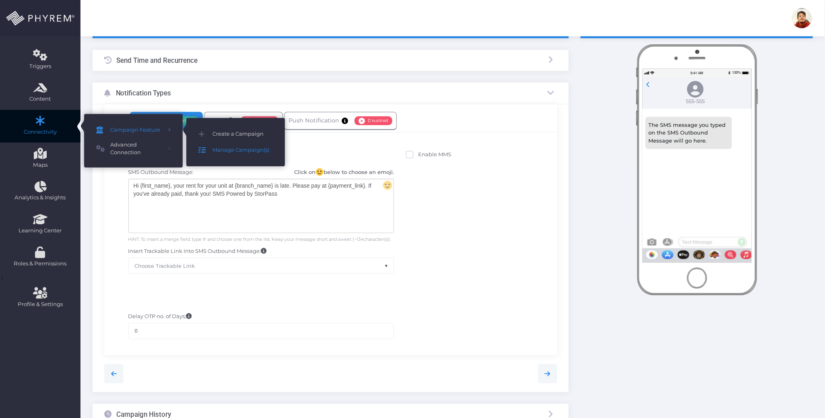
click at [239, 148] on span "Manage Campaign(s)" at bounding box center [242, 150] width 60 height 10
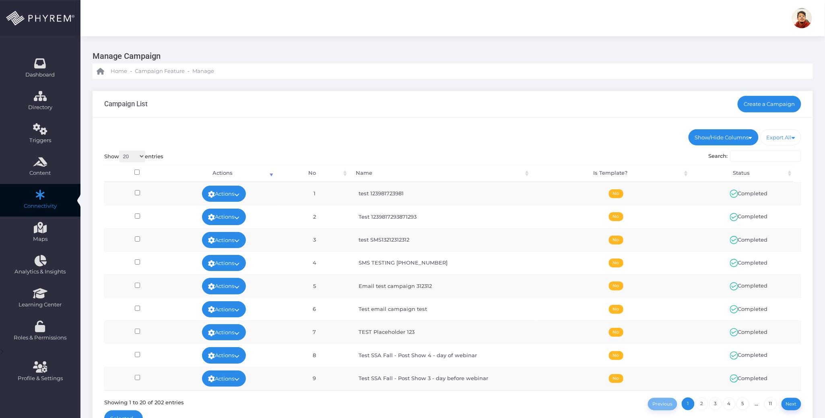
click at [490, 129] on ul "Show/Hide Columns No Name Is Template? Status" at bounding box center [452, 137] width 697 height 16
click at [242, 192] on link "Actions" at bounding box center [224, 194] width 44 height 16
click at [232, 208] on link "View" at bounding box center [221, 211] width 52 height 15
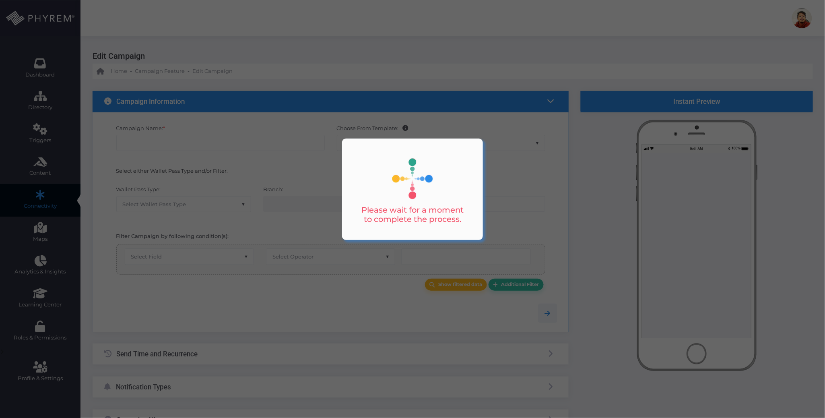
type input "test 123981723981"
select select "15"
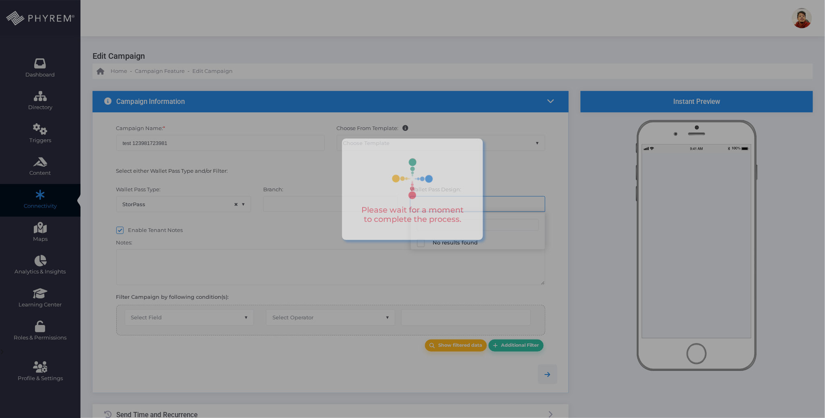
select select "119"
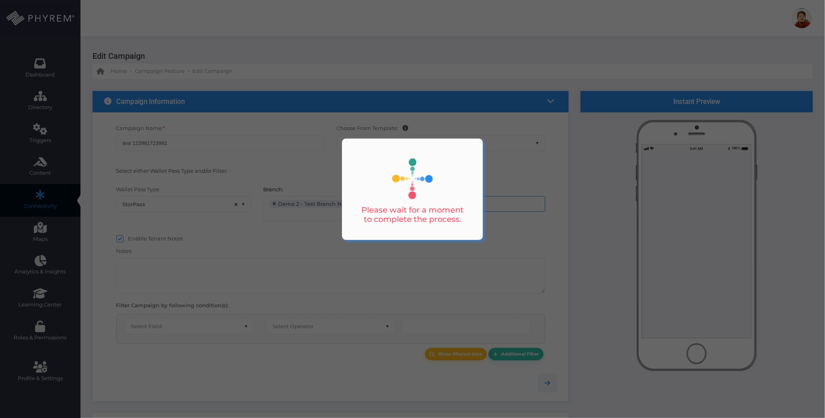
scroll to position [6, 0]
select select "equals"
select select "2683"
select select "first_name"
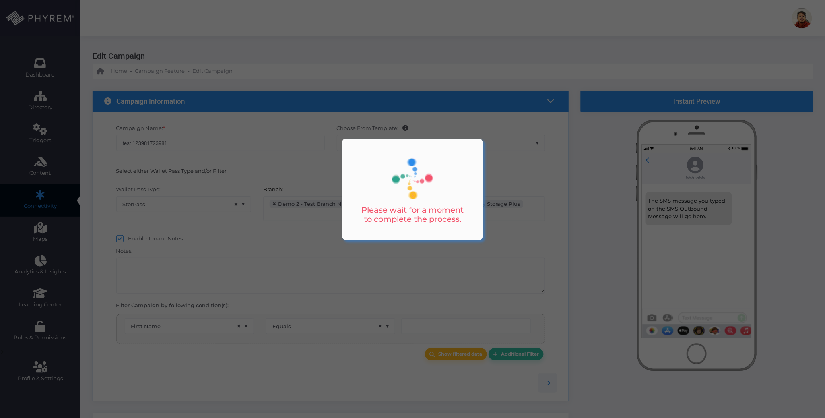
scroll to position [101, 0]
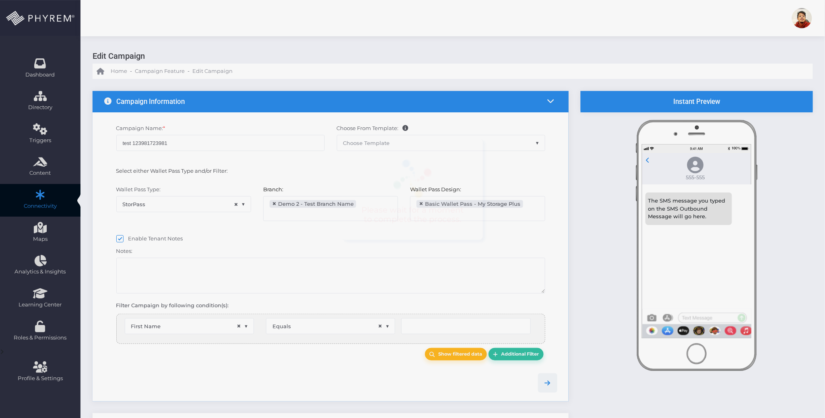
type input "[PERSON_NAME]"
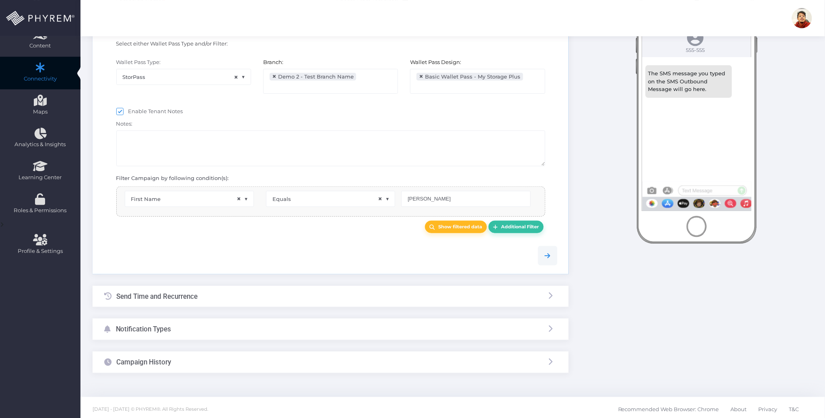
scroll to position [132, 0]
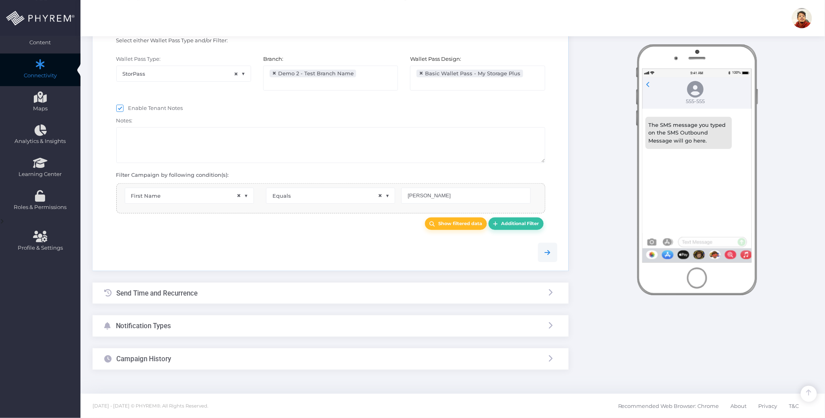
click at [249, 322] on div "Notification Types" at bounding box center [331, 325] width 476 height 21
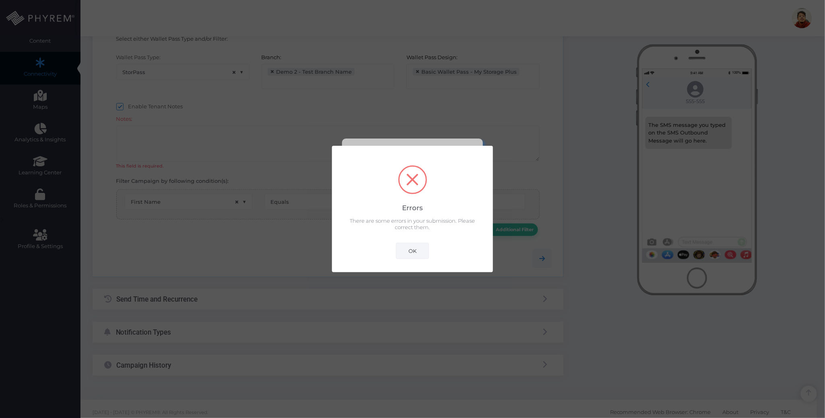
click at [400, 245] on button "OK" at bounding box center [412, 251] width 33 height 16
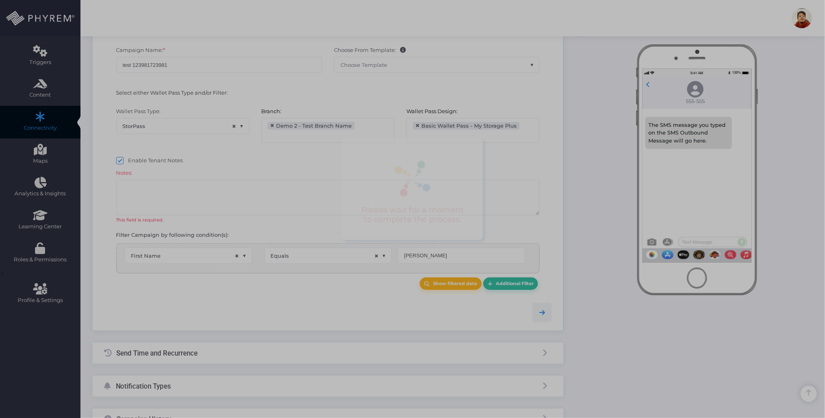
scroll to position [64, 0]
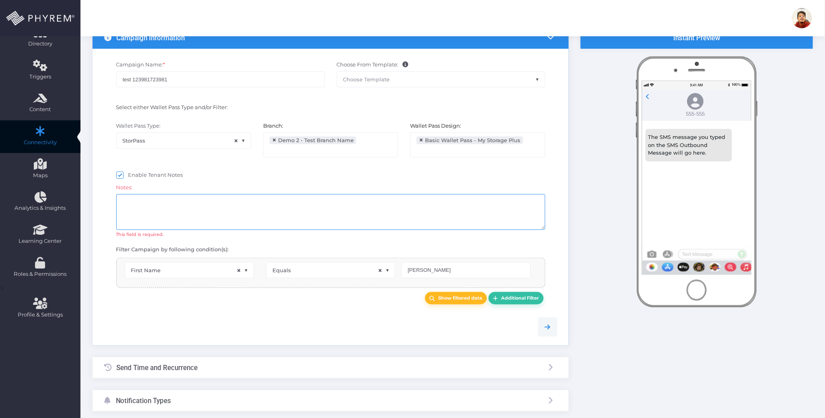
click at [289, 205] on textarea at bounding box center [330, 212] width 429 height 36
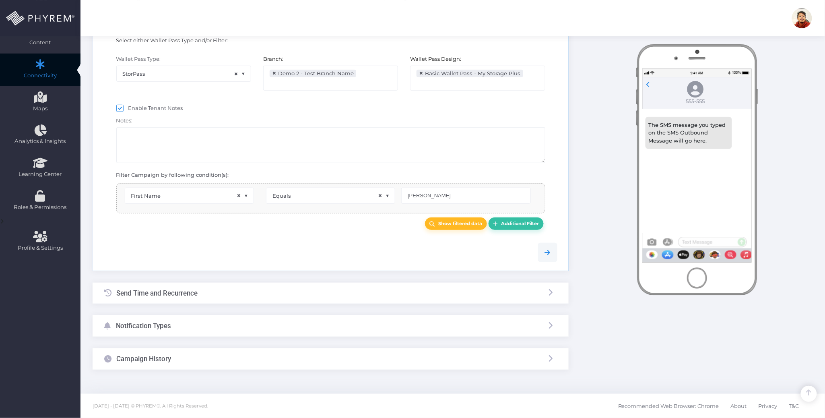
click at [221, 359] on div "Campaign History" at bounding box center [331, 358] width 476 height 21
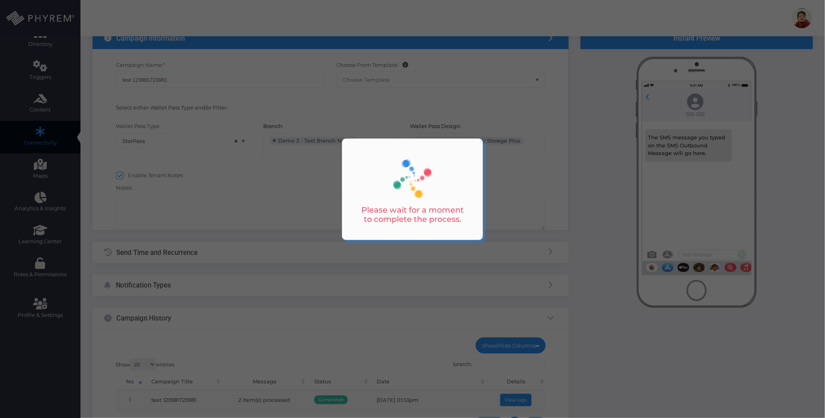
scroll to position [0, 0]
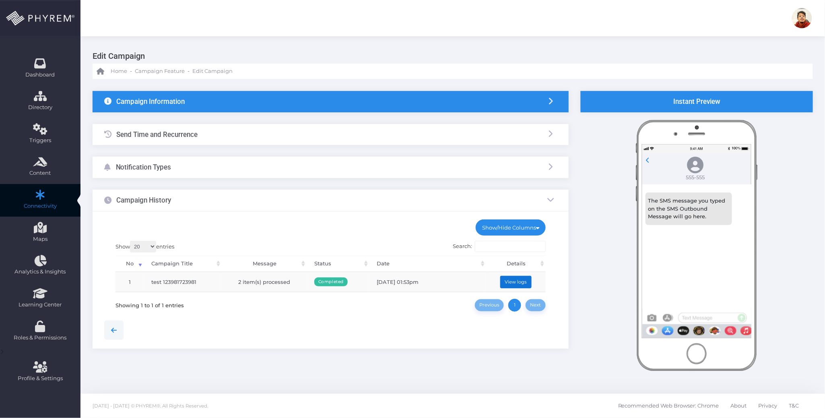
click at [515, 282] on button "View logs" at bounding box center [515, 282] width 31 height 12
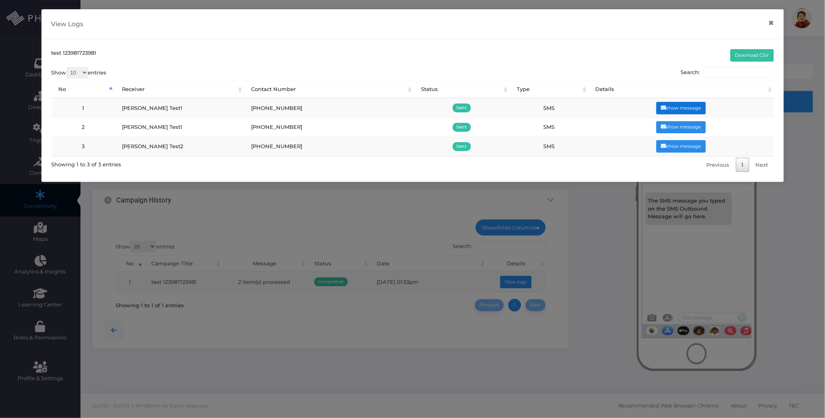
click at [681, 105] on button "show message" at bounding box center [680, 108] width 49 height 12
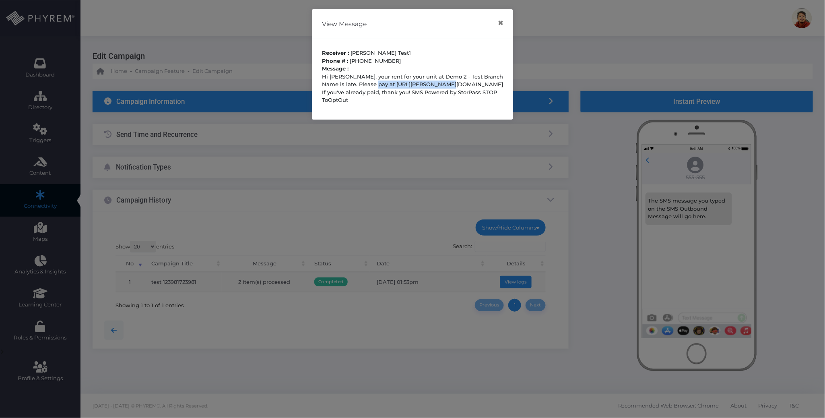
drag, startPoint x: 436, startPoint y: 84, endPoint x: 372, endPoint y: 82, distance: 64.4
click at [372, 82] on p "Hi Carlos, your rent for your unit at Demo 2 - Test Branch Name is late. Please…" at bounding box center [412, 88] width 181 height 31
copy p "https://phyl.ink/KVktgjBK"
click at [503, 25] on button "×" at bounding box center [501, 23] width 16 height 18
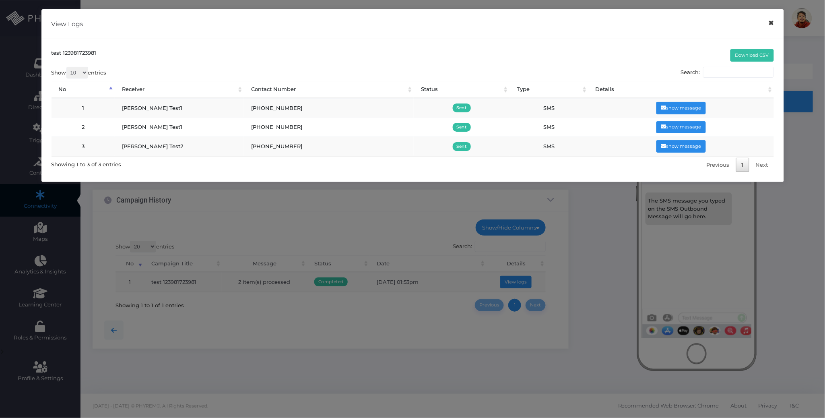
click at [771, 21] on button "×" at bounding box center [771, 23] width 16 height 18
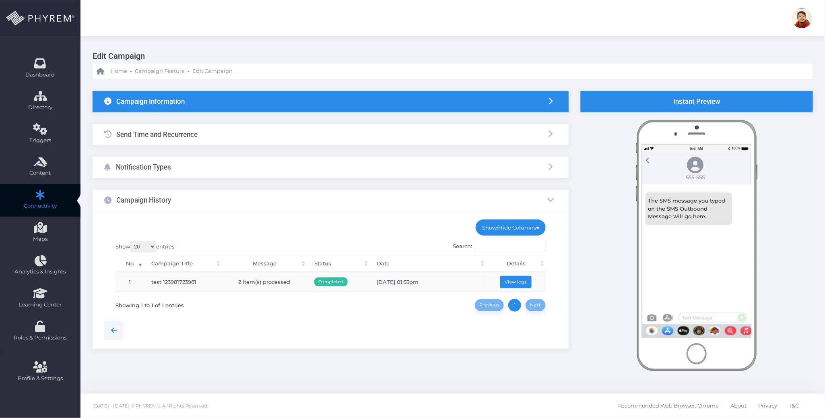
click at [335, 326] on div at bounding box center [330, 329] width 465 height 19
click at [367, 229] on ul "Show/Hide Columns No Campaign Title" at bounding box center [330, 227] width 430 height 16
drag, startPoint x: 337, startPoint y: 326, endPoint x: 318, endPoint y: 315, distance: 22.0
click at [337, 326] on div at bounding box center [330, 329] width 465 height 19
click at [161, 72] on span "Campaign Feature" at bounding box center [160, 71] width 50 height 8
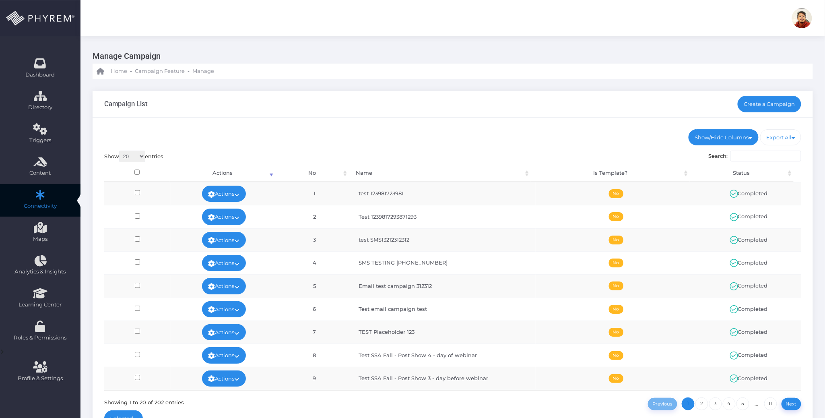
click at [484, 95] on div "Campaign List Create a Campaign" at bounding box center [453, 104] width 720 height 27
click at [753, 100] on link "Create a Campaign" at bounding box center [770, 104] width 64 height 16
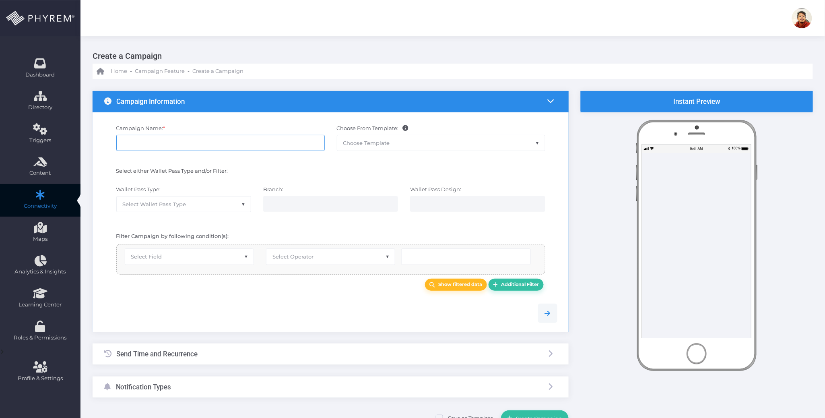
click at [215, 145] on input "Campaign Name: *" at bounding box center [220, 143] width 208 height 16
type input "Test Paste"
click at [206, 206] on span "Select Wallet Pass Type" at bounding box center [184, 203] width 134 height 15
select select "15"
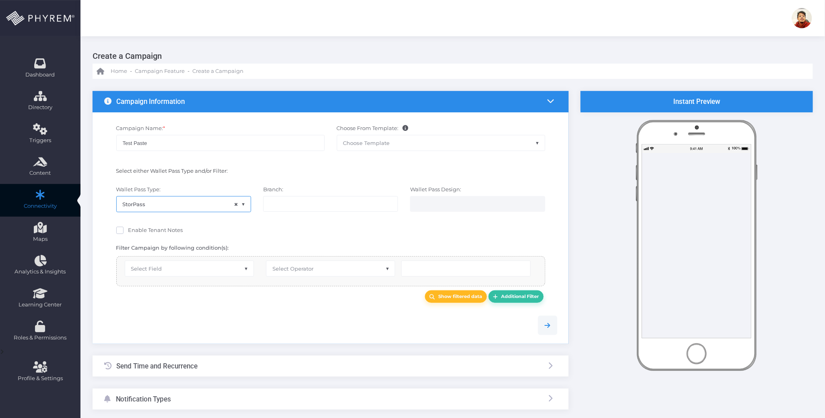
click at [300, 200] on input "search" at bounding box center [301, 203] width 63 height 6
select select "119"
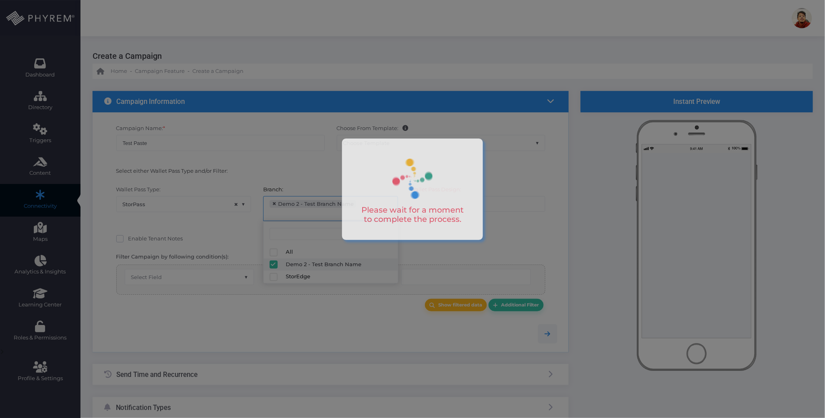
scroll to position [6, 0]
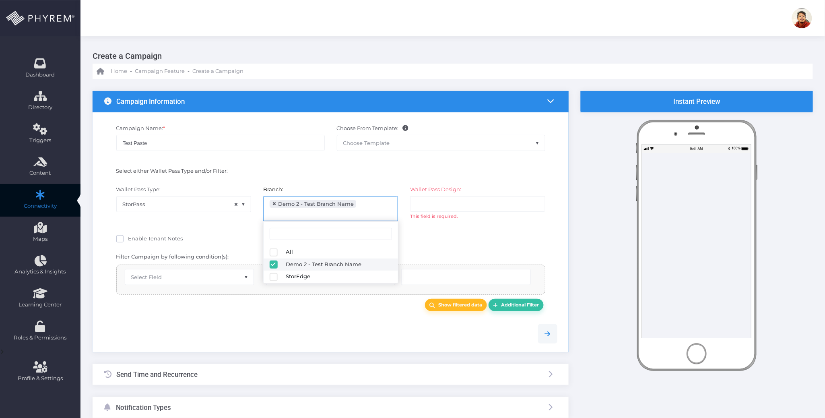
click at [495, 201] on ul at bounding box center [477, 203] width 134 height 15
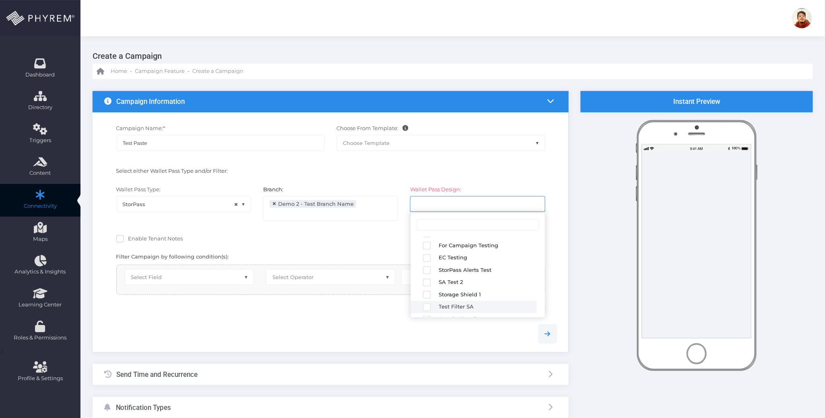
scroll to position [140, 0]
select select "2683"
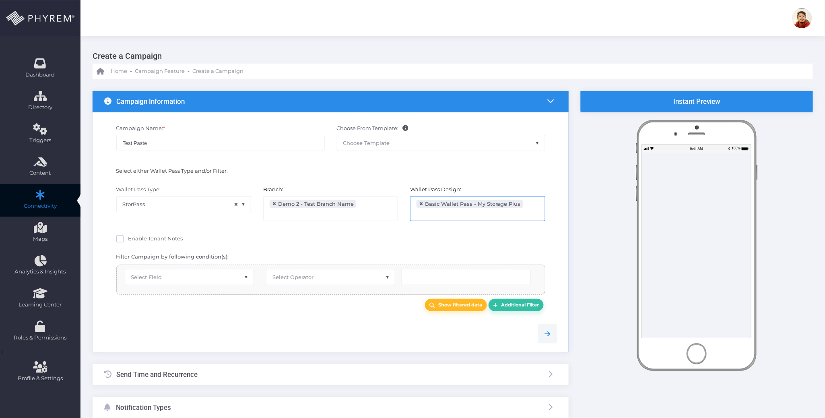
click at [313, 319] on div at bounding box center [330, 333] width 465 height 37
click at [188, 282] on span "Select Field" at bounding box center [189, 276] width 128 height 15
drag, startPoint x: 241, startPoint y: 237, endPoint x: 155, endPoint y: 238, distance: 85.7
click at [240, 237] on div "Enable Tenant Notes" at bounding box center [330, 240] width 429 height 10
click at [151, 238] on span "Enable Tenant Notes" at bounding box center [155, 238] width 55 height 6
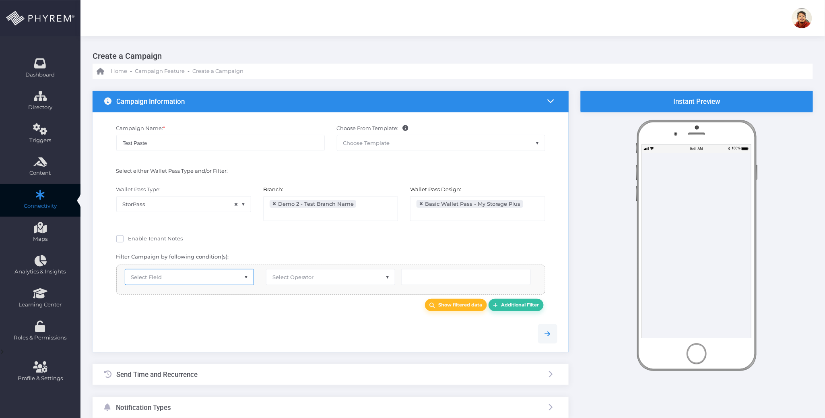
click at [134, 238] on input "Enable Tenant Notes" at bounding box center [130, 237] width 5 height 5
checkbox input "true"
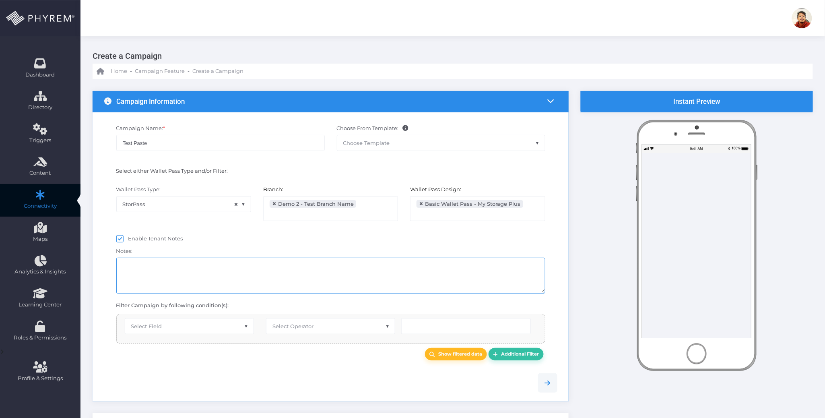
click at [203, 275] on textarea at bounding box center [330, 276] width 429 height 36
click at [178, 327] on span "Select Field" at bounding box center [189, 325] width 128 height 15
select select "first_name"
click at [320, 328] on span "Select Operator" at bounding box center [330, 325] width 128 height 15
type input "eq"
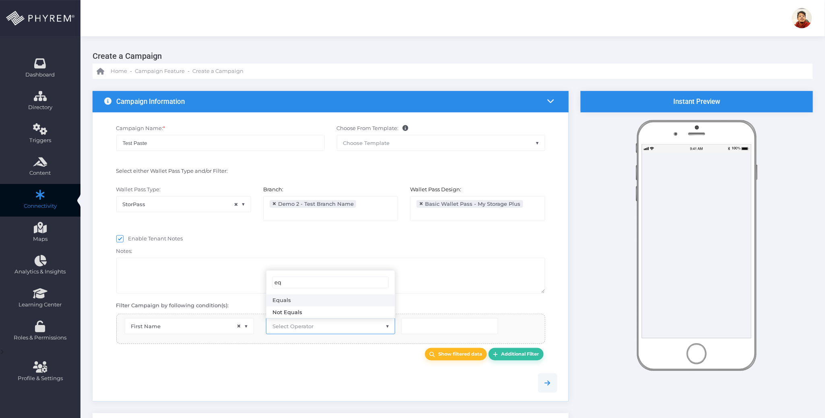
select select "equals"
drag, startPoint x: 453, startPoint y: 328, endPoint x: 451, endPoint y: 316, distance: 11.9
click at [453, 325] on input "text" at bounding box center [449, 326] width 97 height 16
type input "Carlos"
click at [453, 355] on b "Show filtered data" at bounding box center [461, 354] width 44 height 6
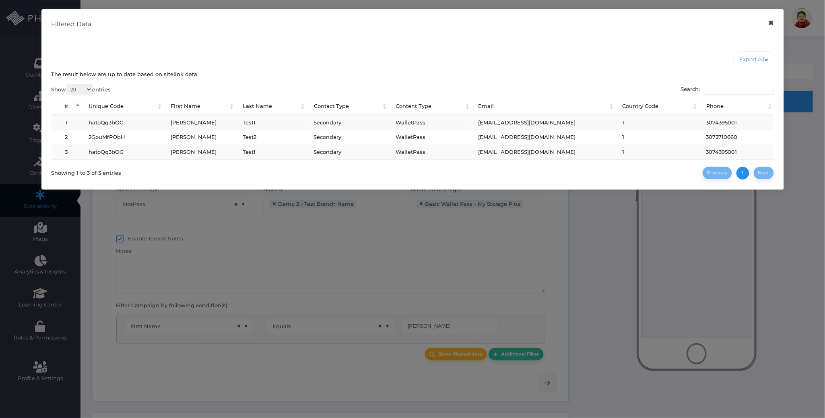
drag, startPoint x: 775, startPoint y: 20, endPoint x: 726, endPoint y: 56, distance: 60.4
click at [773, 20] on button "×" at bounding box center [771, 23] width 16 height 18
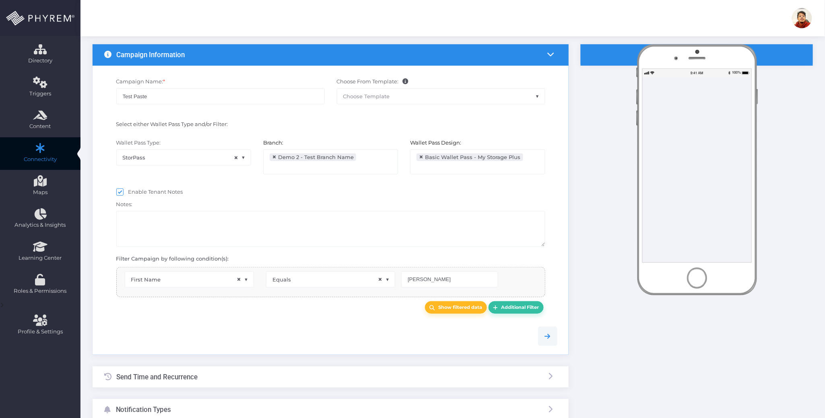
scroll to position [116, 0]
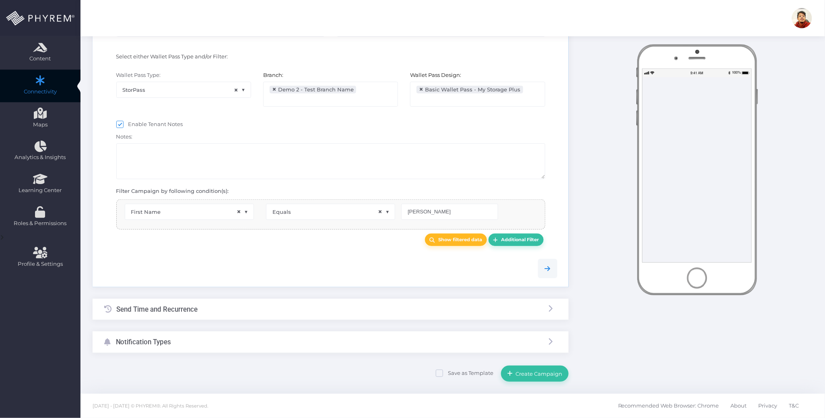
click at [294, 308] on div "Send Time and Recurrence" at bounding box center [331, 309] width 476 height 21
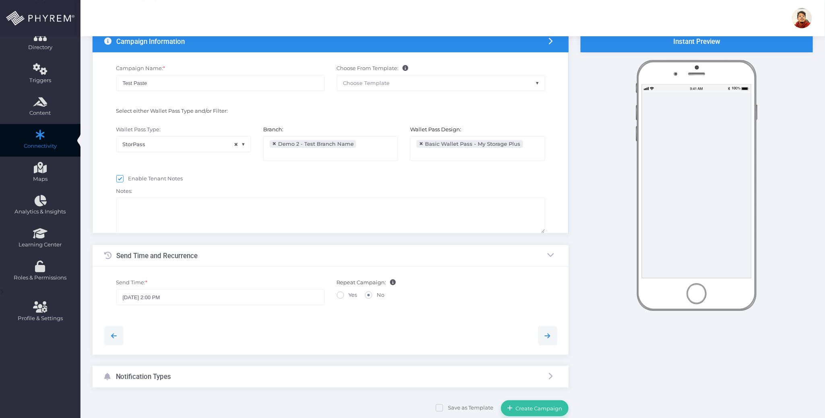
scroll to position [0, 0]
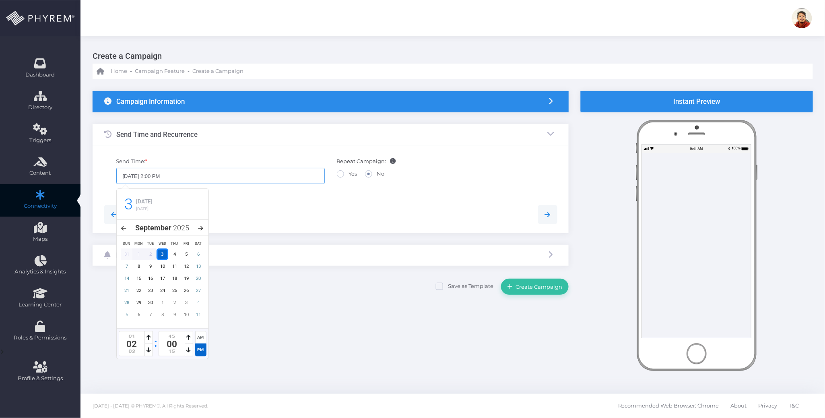
click at [161, 175] on input "09/03/2025 2:00 PM" at bounding box center [220, 176] width 208 height 16
type input "09/03/2025 2:04 PM"
drag, startPoint x: 303, startPoint y: 219, endPoint x: 301, endPoint y: 226, distance: 6.9
click at [303, 219] on div at bounding box center [330, 214] width 465 height 19
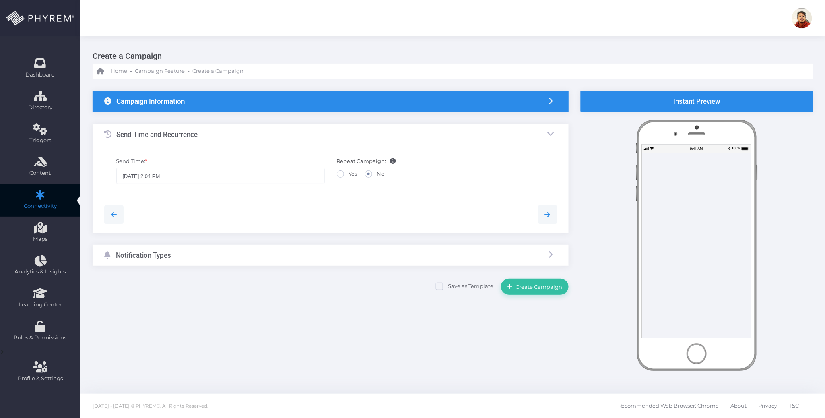
click at [294, 250] on div "Notification Types" at bounding box center [331, 255] width 476 height 21
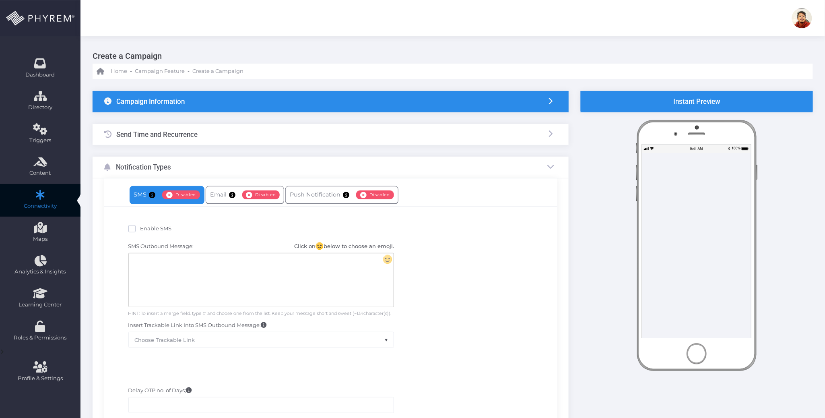
click at [162, 228] on span "Enable SMS" at bounding box center [155, 228] width 31 height 6
click at [146, 228] on input "Enable SMS" at bounding box center [142, 227] width 5 height 5
checkbox input "true"
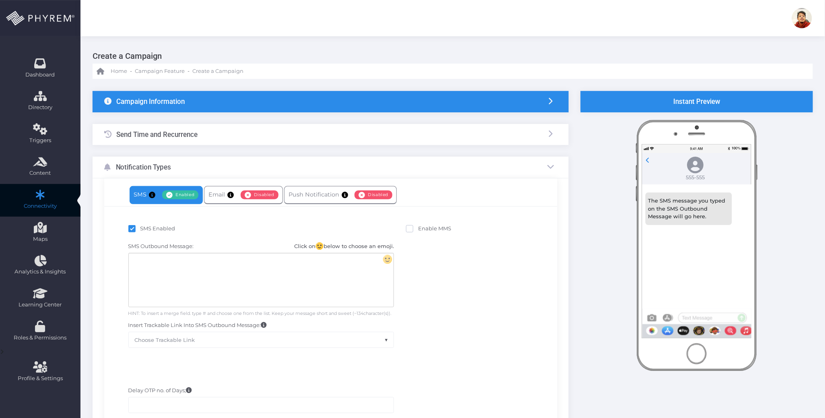
click at [303, 268] on div at bounding box center [261, 280] width 265 height 54
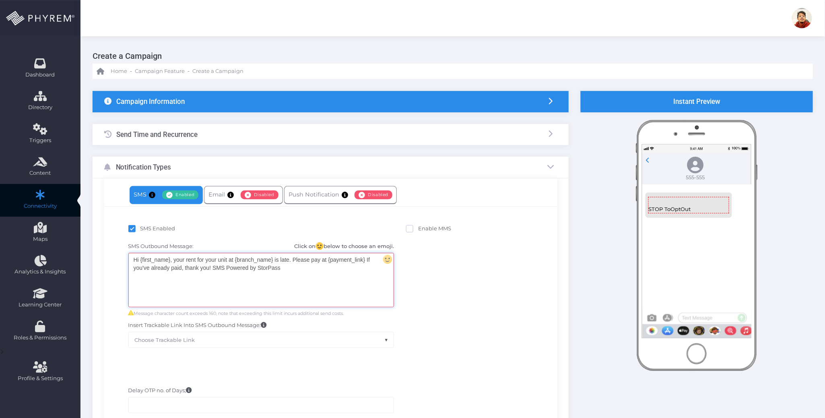
click at [350, 277] on div "Hi {first_name}, your rent for your unit at {branch_name} is late. Please pay a…" at bounding box center [261, 280] width 265 height 54
click at [327, 282] on div "Hi {first_name}, your rent for your unit at {branch_name} is late. Please pay a…" at bounding box center [261, 280] width 265 height 54
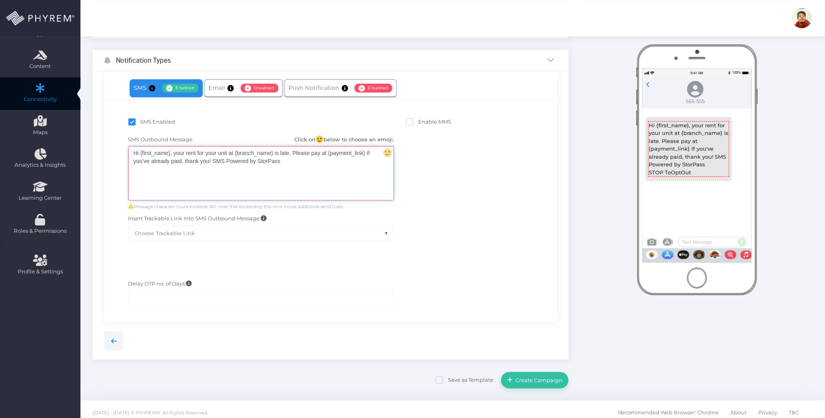
scroll to position [114, 0]
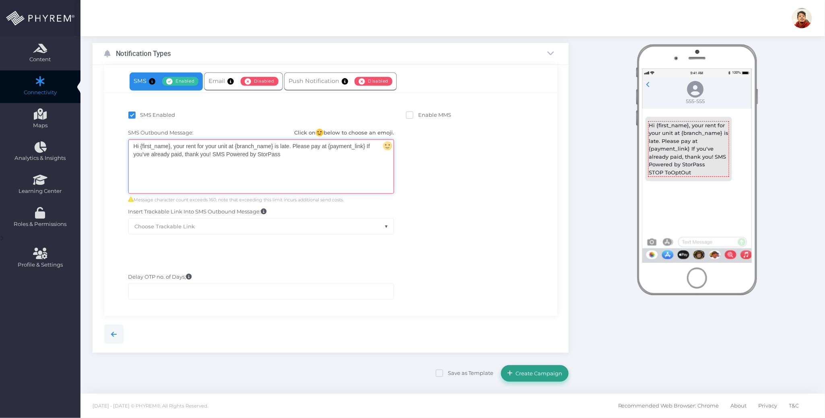
click at [543, 369] on button "Create Campaign" at bounding box center [535, 373] width 68 height 16
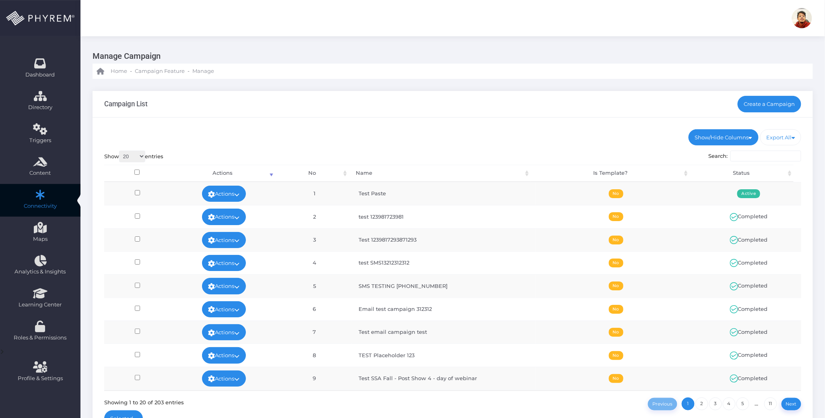
click at [512, 121] on div "Show/Hide Columns No Name Is Template? Status DONE" at bounding box center [453, 280] width 720 height 324
